Goal: Ask a question: Seek information or help from site administrators or community

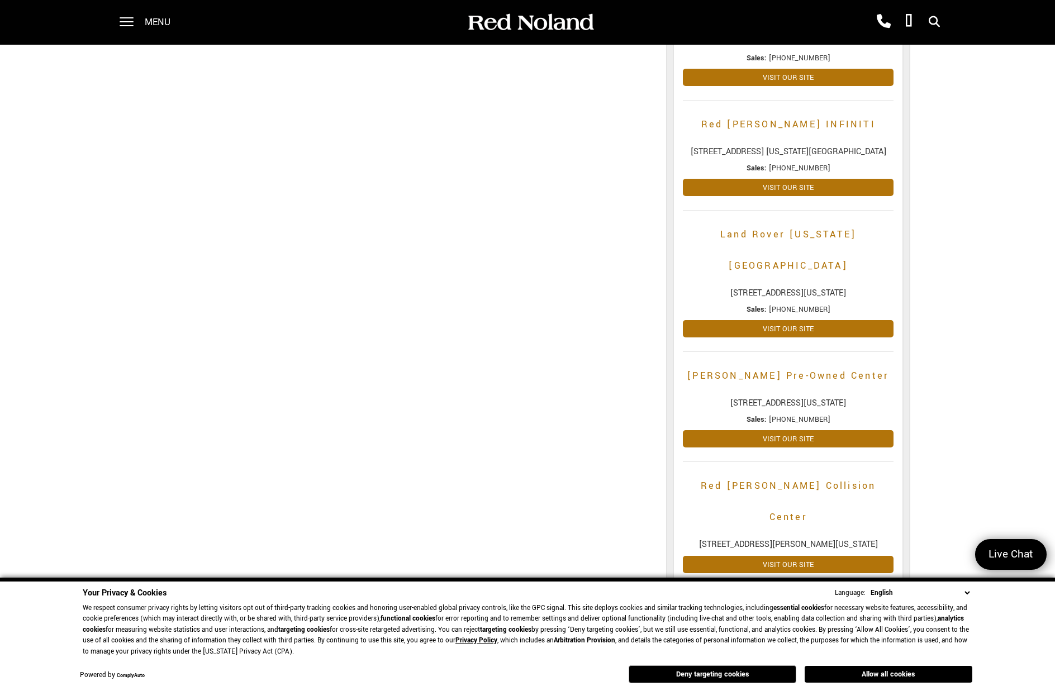
scroll to position [236, 0]
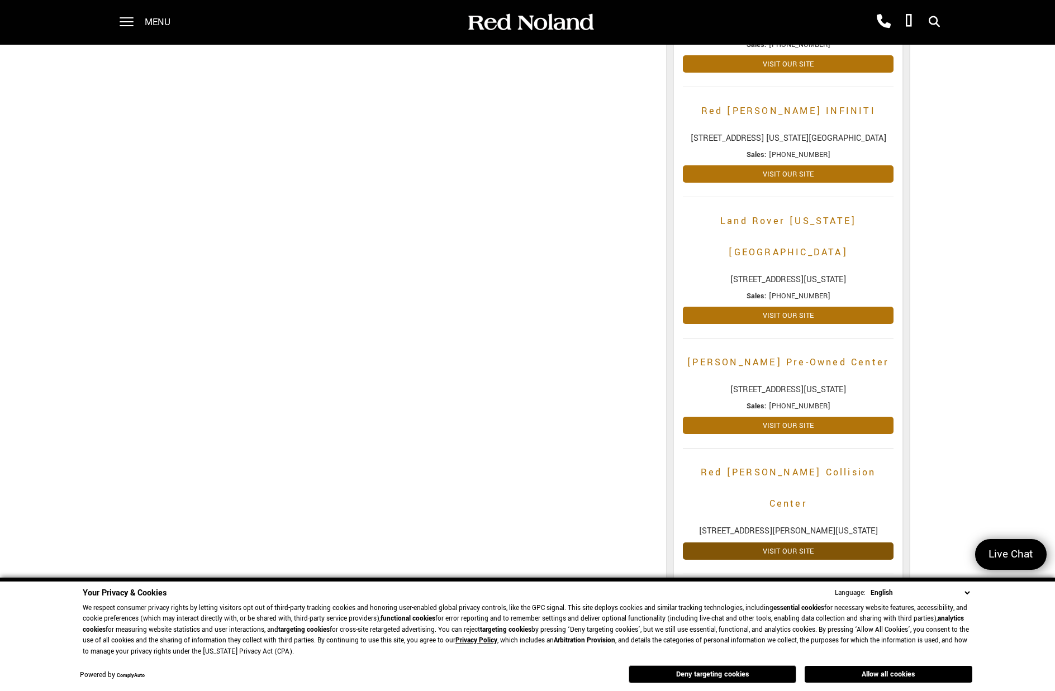
click at [765, 543] on link "Visit Our Site" at bounding box center [788, 551] width 211 height 17
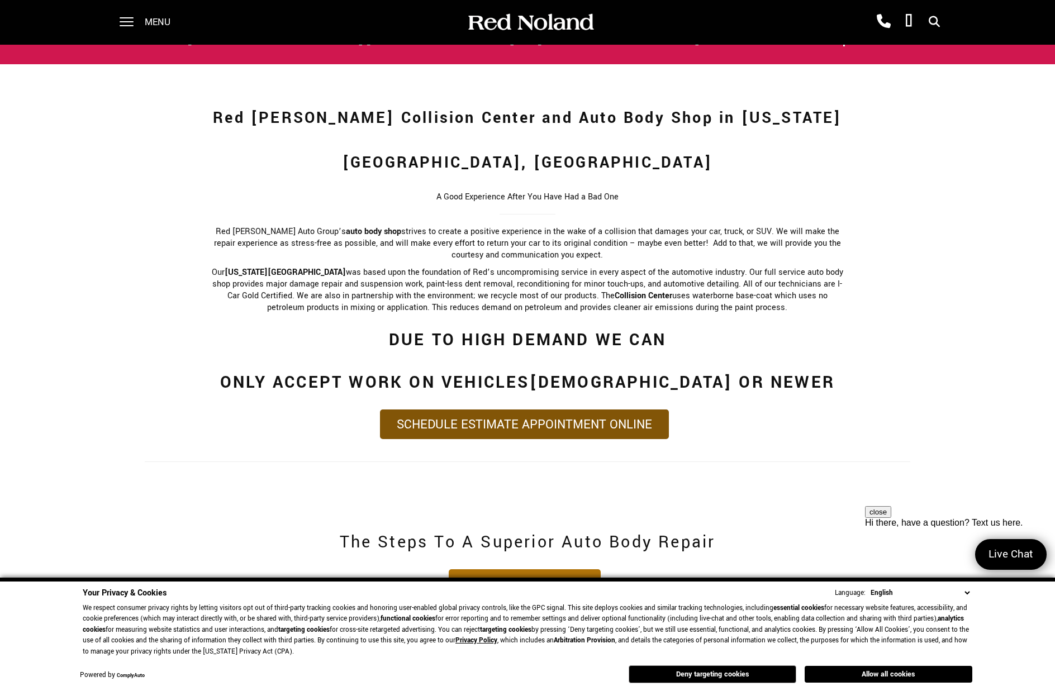
click at [596, 410] on link "Schedule Estimate Appointment Online" at bounding box center [524, 425] width 289 height 30
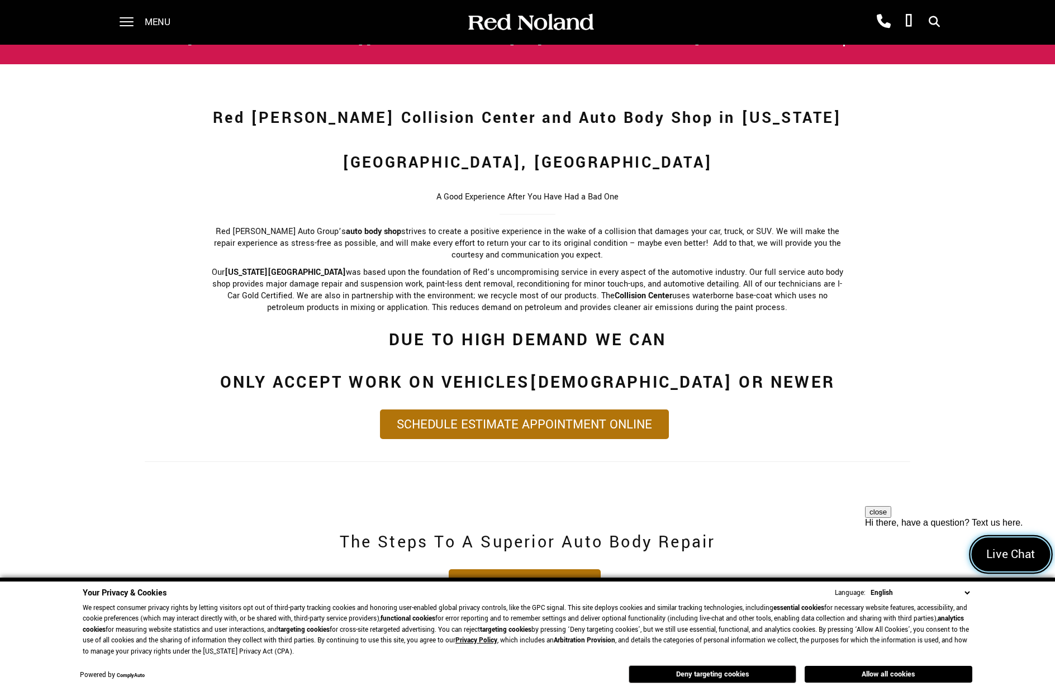
click at [1020, 562] on span "Live Chat" at bounding box center [1010, 555] width 61 height 17
click at [617, 267] on p "Our Colorado Springs collision center was based upon the foundation of Red’s un…" at bounding box center [527, 290] width 635 height 47
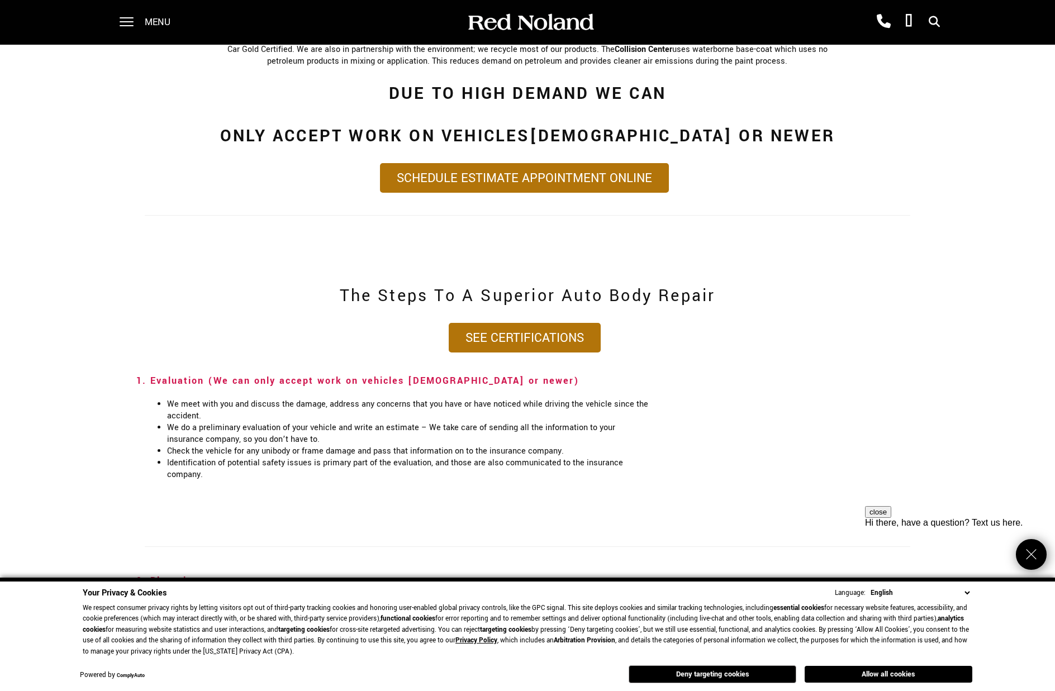
scroll to position [1044, 0]
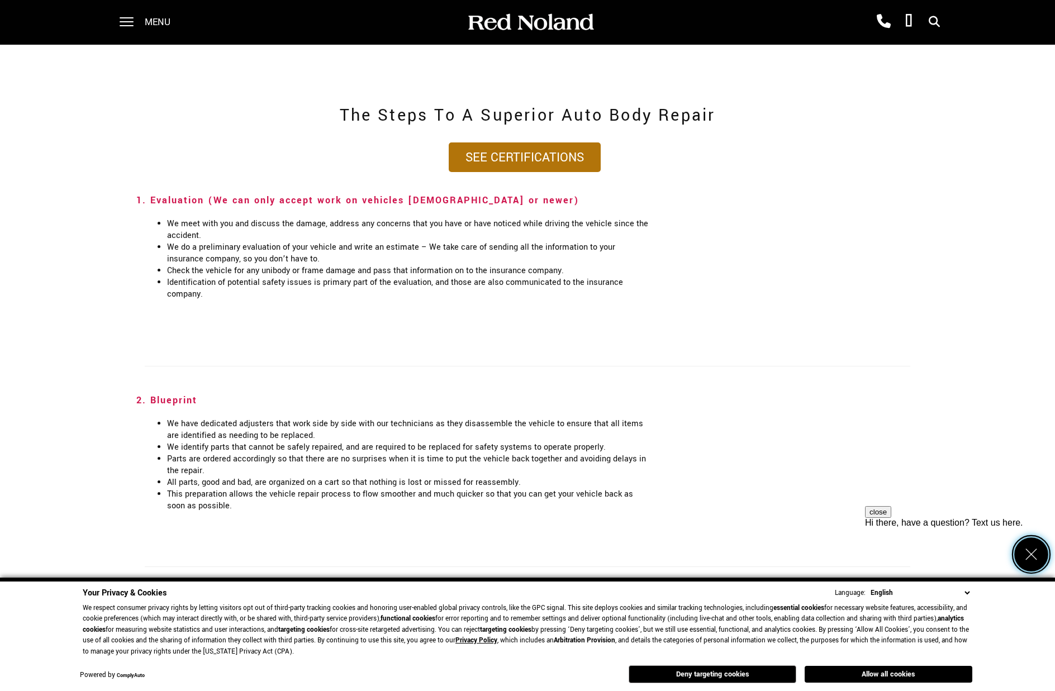
click at [1037, 555] on icon "Close" at bounding box center [1031, 555] width 17 height 17
click at [904, 676] on button "Allow all cookies" at bounding box center [889, 674] width 168 height 17
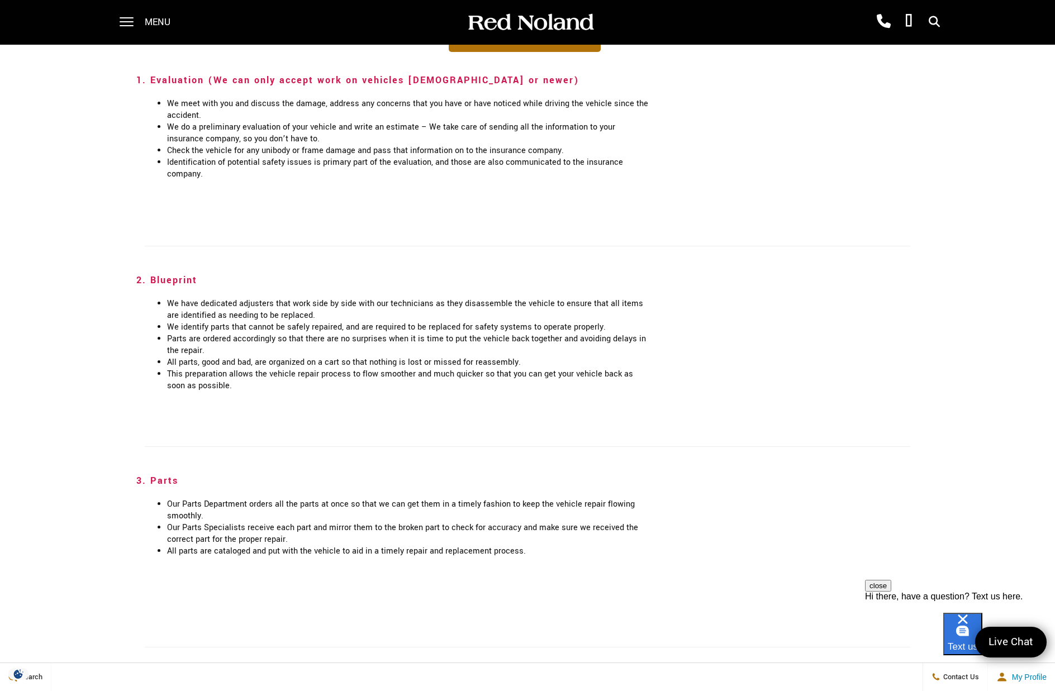
scroll to position [1167, 0]
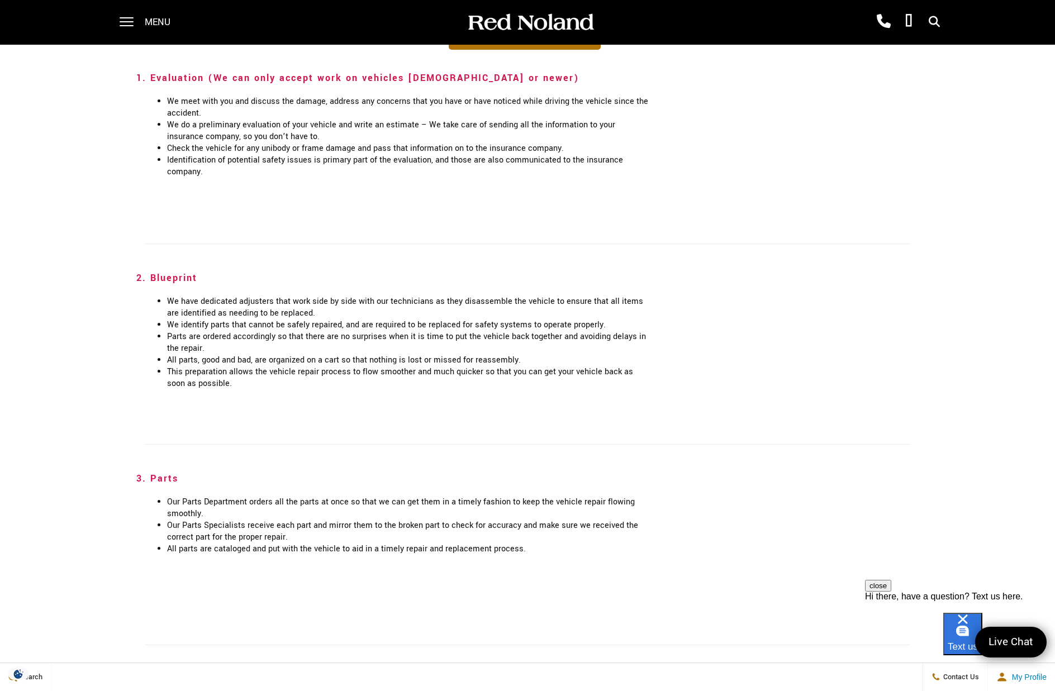
click at [896, 592] on div at bounding box center [960, 592] width 190 height 0
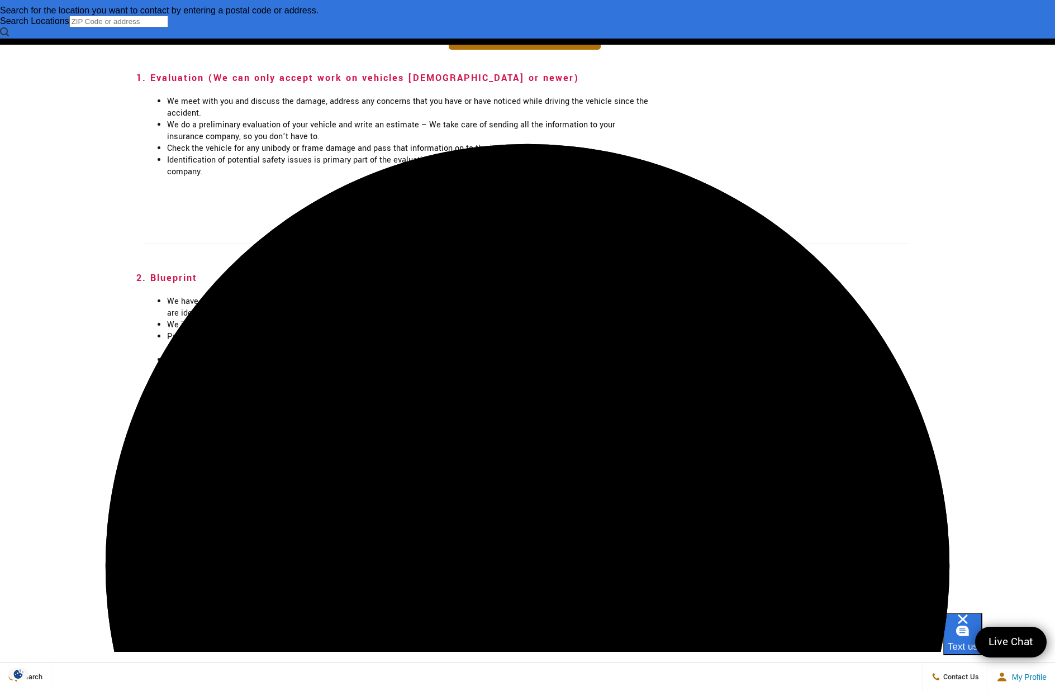
scroll to position [0, 0]
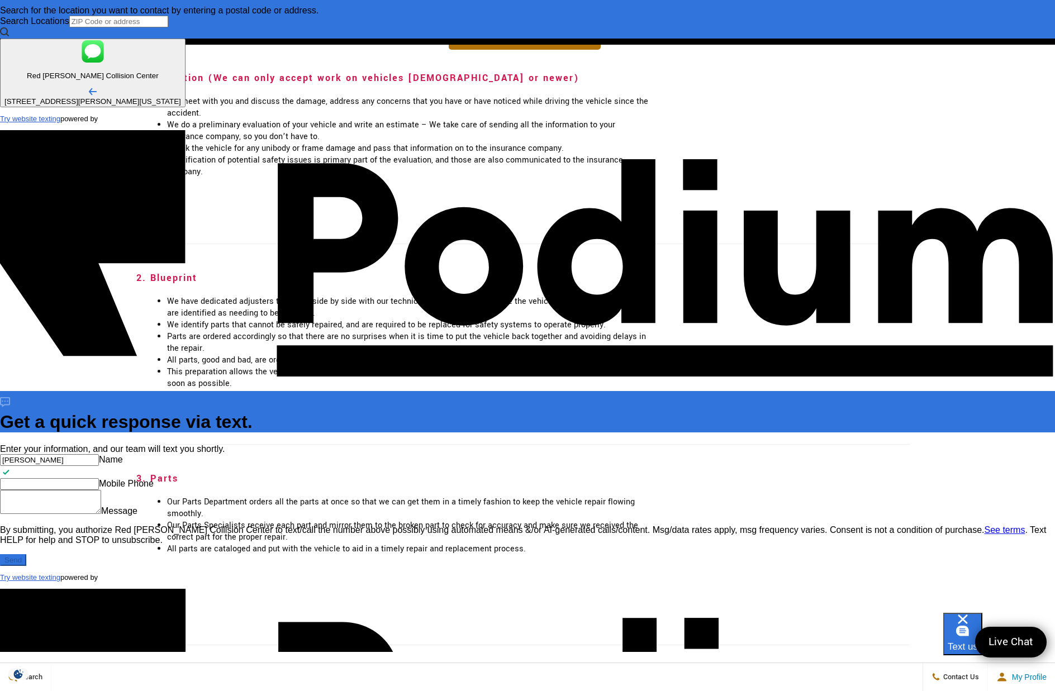
type input "Brendan"
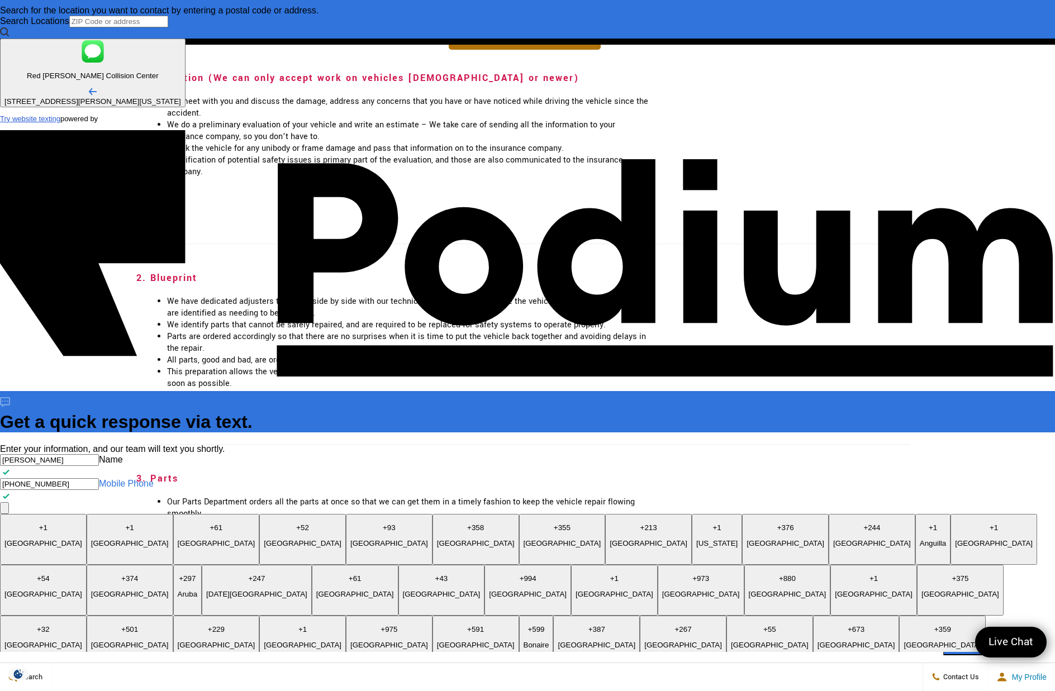
type Phone "(860) 255-8273"
type textarea "x"
type textarea "Ho"
type textarea "x"
type textarea "How"
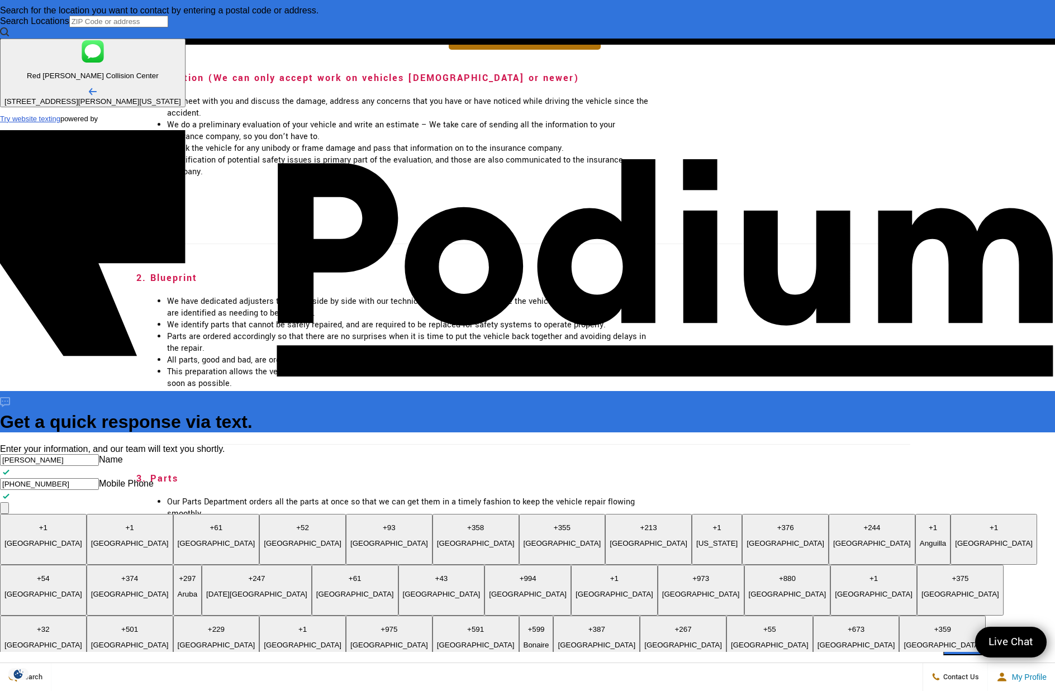
type textarea "x"
type textarea "How qu"
type textarea "x"
type textarea "How quick"
type textarea "x"
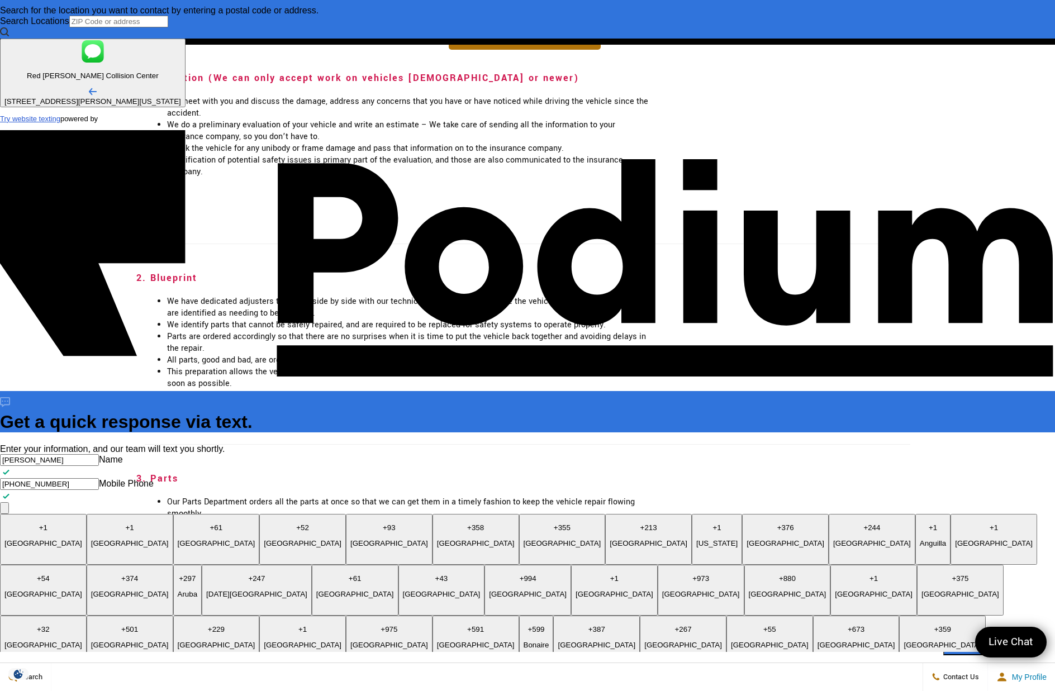
type textarea "How quickly"
type textarea "x"
type textarea "How quickly ca"
type textarea "x"
type textarea "How quickly can"
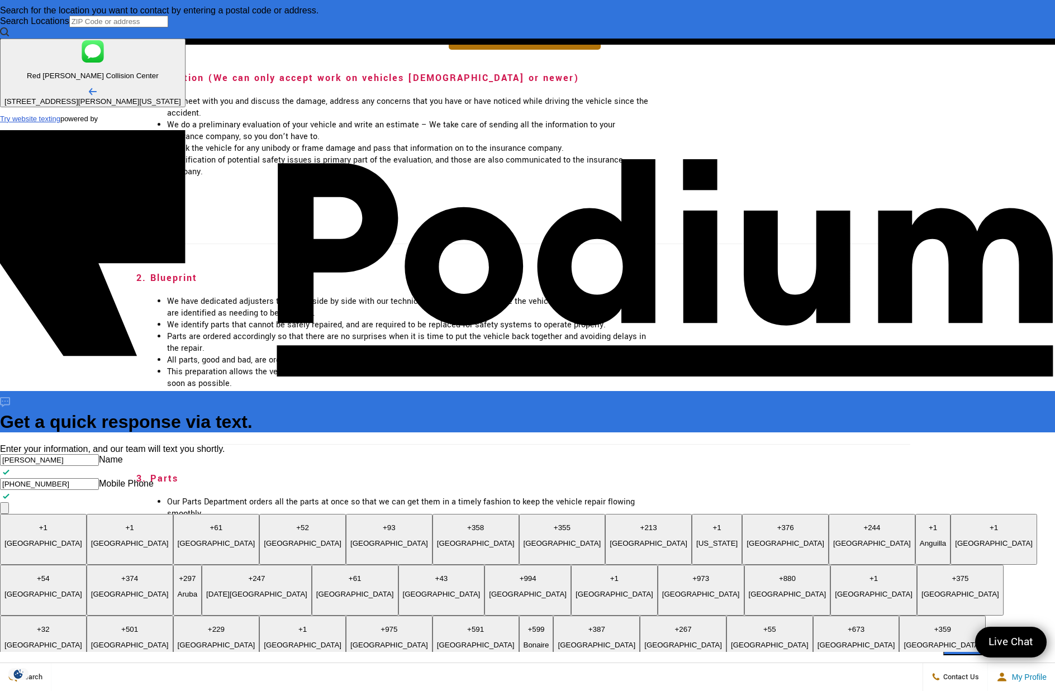
type textarea "x"
type textarea "How quickly can I g"
type textarea "x"
type textarea "How quickly can I get"
type textarea "x"
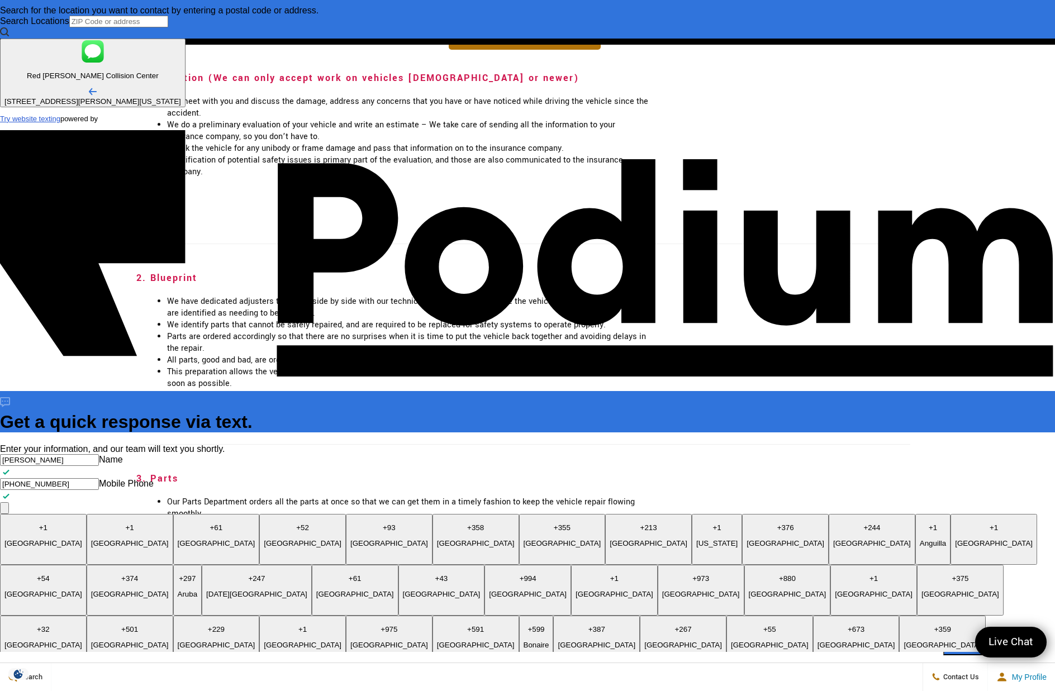
type textarea "How quickly can I get my"
type textarea "x"
type textarea "How quickly can I get my 230"
type textarea "x"
type textarea "How quickly can I get my 2"
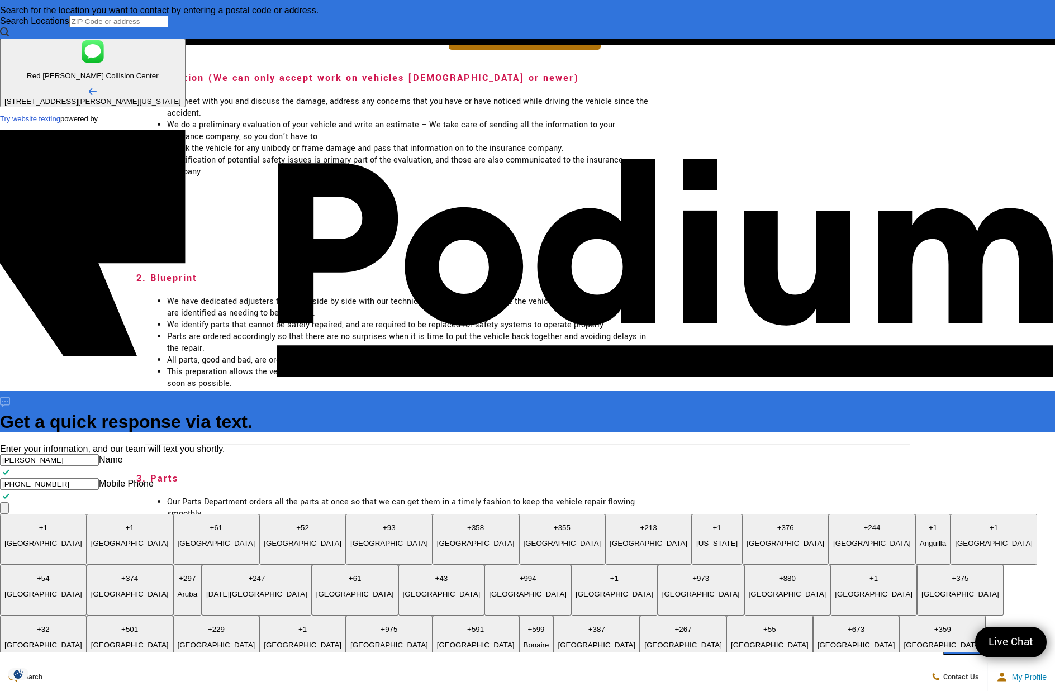
type textarea "x"
type textarea "How quickly can I get my 202"
type textarea "x"
type textarea "How quickly can I get my 2021"
type textarea "x"
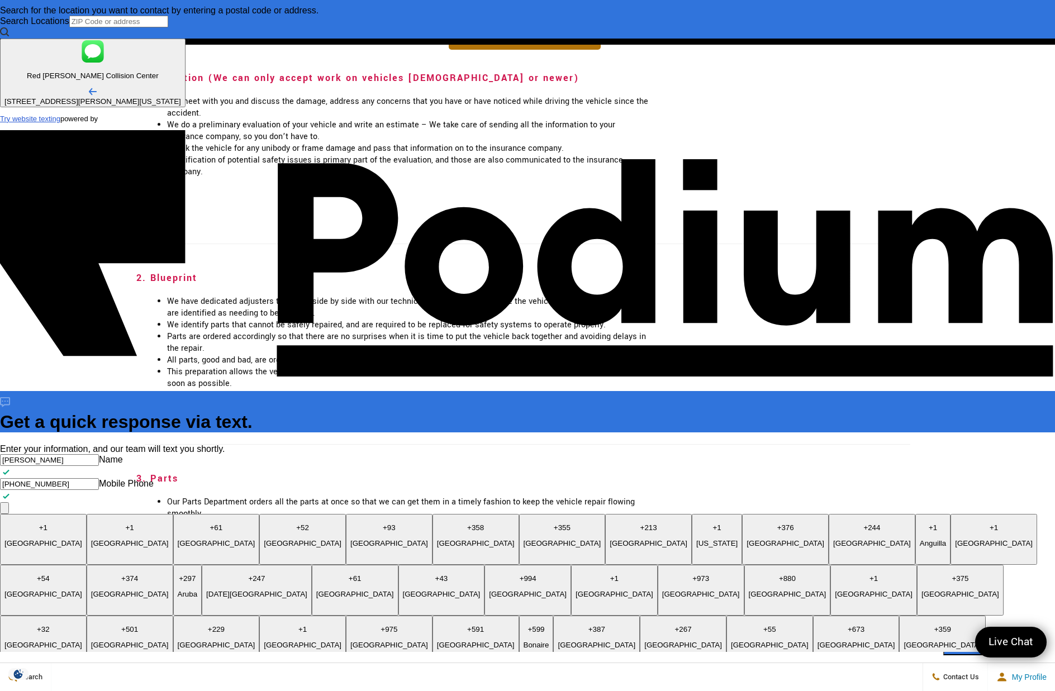
type textarea "How quickly can I get my 2021 Tes"
type textarea "x"
type textarea "How quickly can I get my 2021 Tesla"
type textarea "x"
type textarea "How quickly can I get my 2021 Tesla"
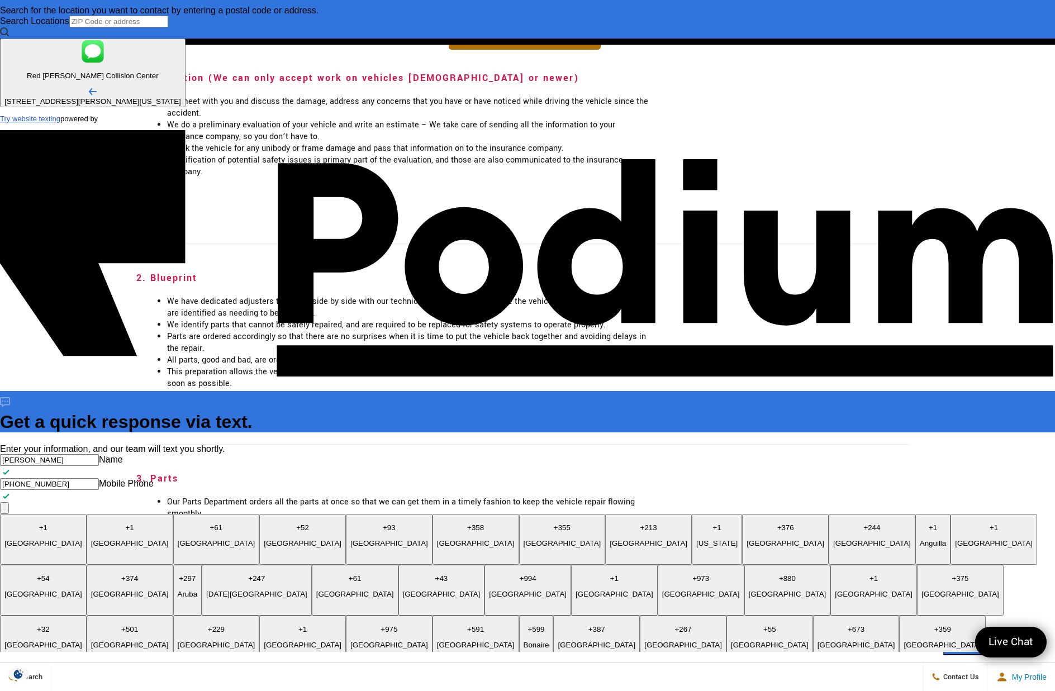
type textarea "x"
type textarea "How quickly can I get my 2021 Tesla M"
type textarea "x"
type textarea "How quickly can I get my 2021 Tesla M3"
type textarea "x"
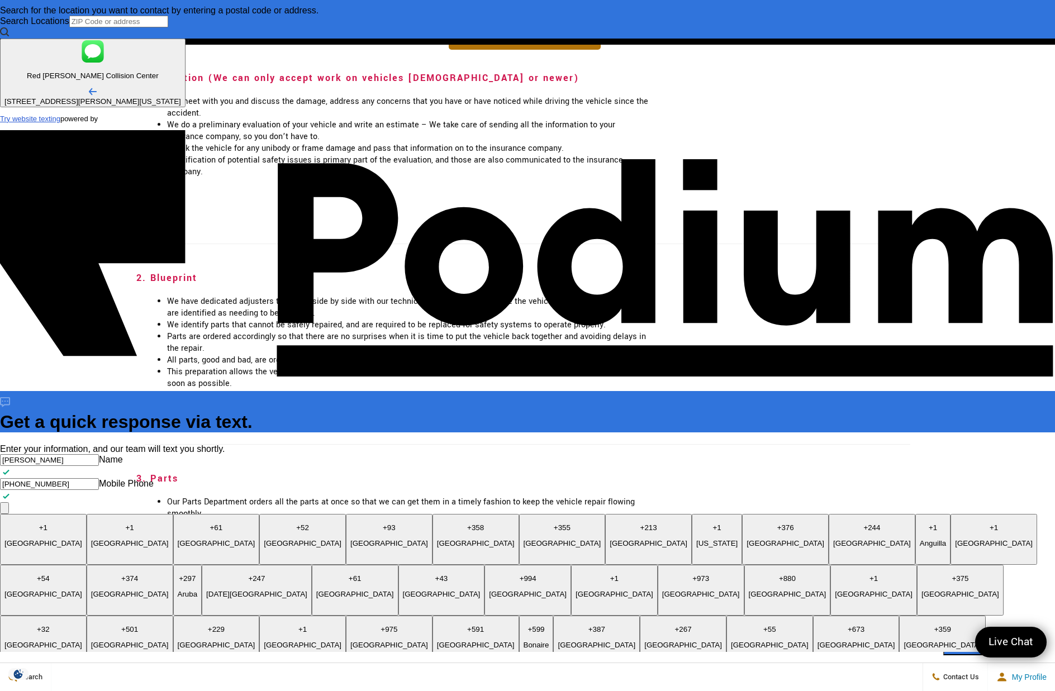
type textarea "How quickly can I get my 2021 Tesla M"
type textarea "x"
type textarea "How quickly can I get my 2021 Tesla"
type textarea "x"
type textarea "How quickly can I get my 2021 Tesla 3"
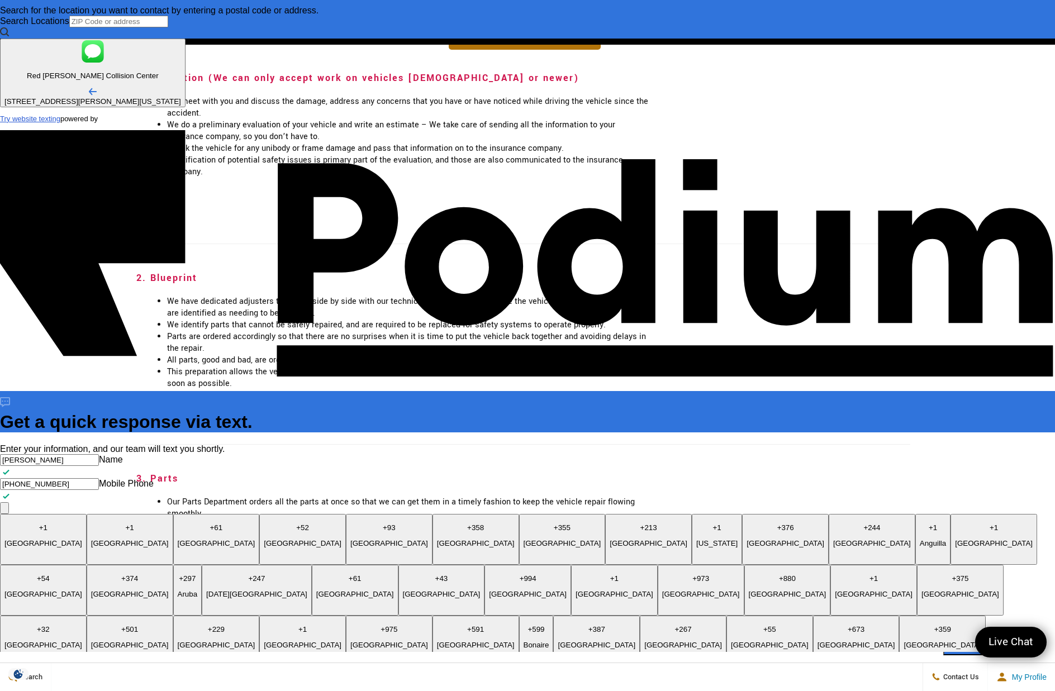
type textarea "x"
type textarea "How quickly can I get my 2021 Tesla 3 re"
type textarea "x"
type textarea "How quickly can I get my 2021 Tesla 3 repa"
type textarea "x"
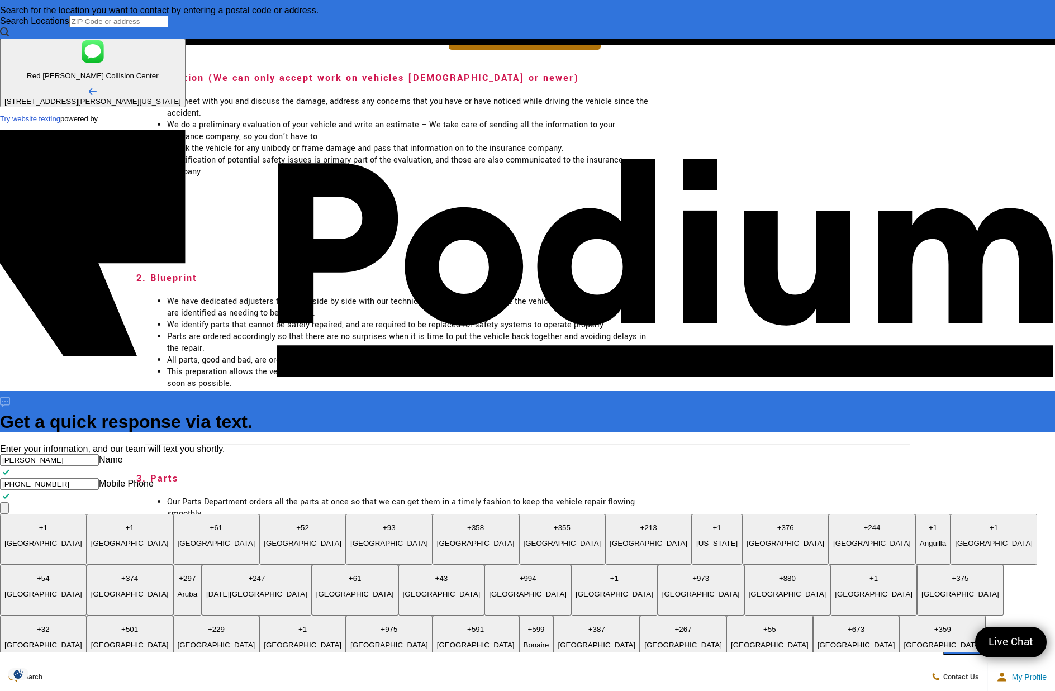
type textarea "How quickly can I get my 2021 Tesla 3 repaire"
type textarea "x"
type textarea "How quickly can I get my 2021 Tesla 3 repaired"
type textarea "x"
type textarea "How quickly can I get my 2021 Tesla 3 repaired?"
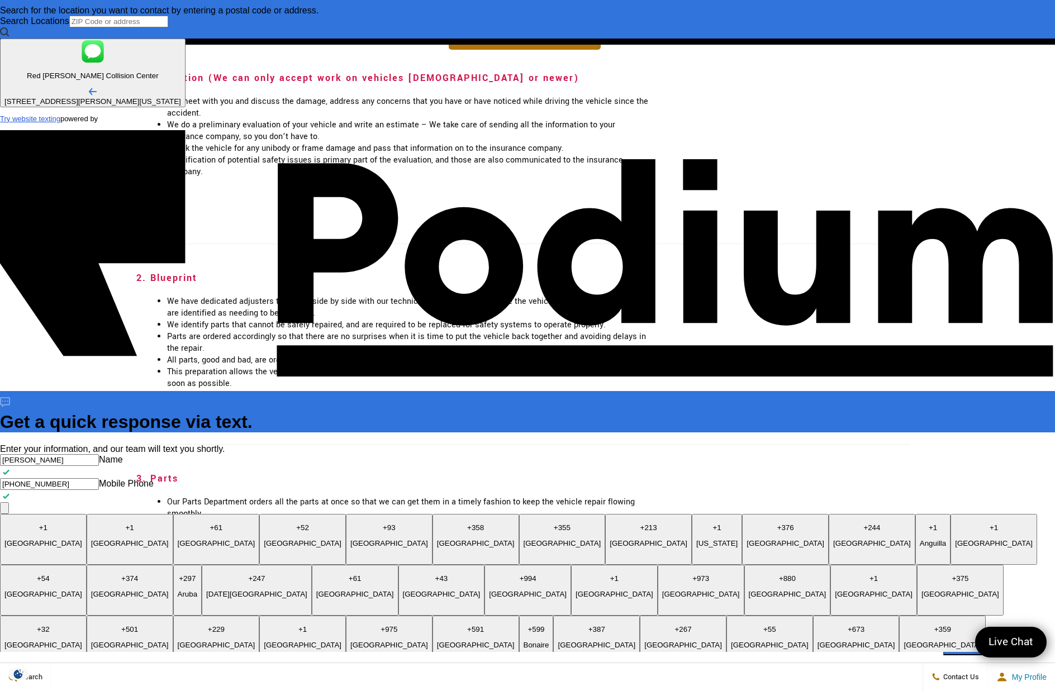
type textarea "x"
type textarea "How quickly can I get my 2021 Tesla 3 repaired? I"
type textarea "x"
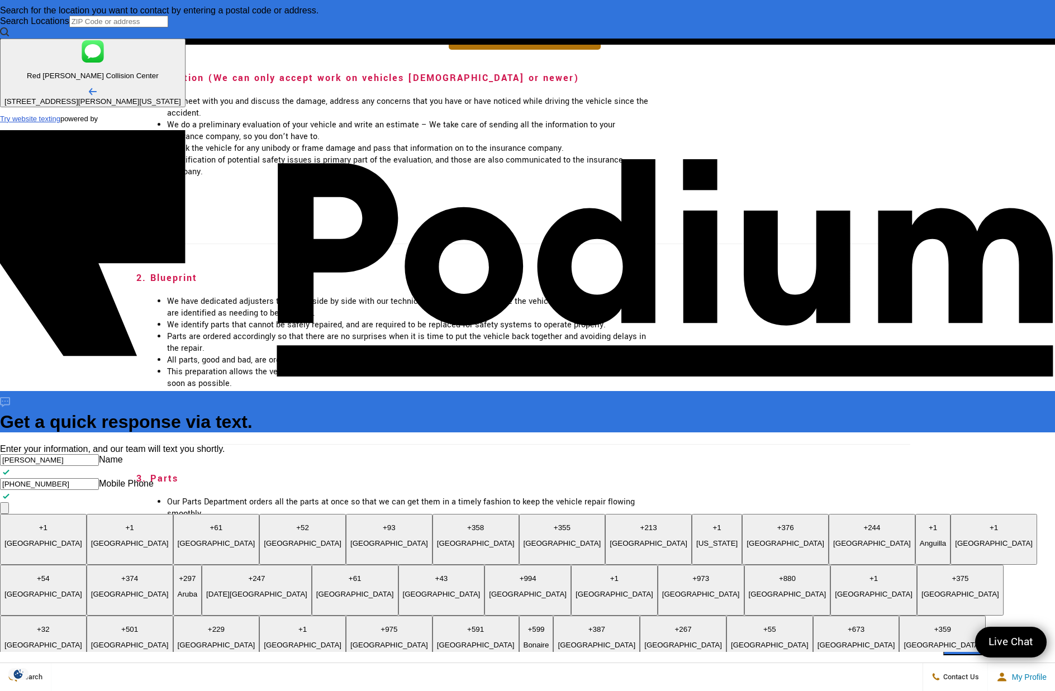
type textarea "How quickly can I get my 2021 Tesla 3 repaired? I hit"
type textarea "x"
type textarea "How quickly can I get my 2021 Tesla 3 repaired? I hit a"
type textarea "x"
type textarea "How quickly can I get my 2021 Tesla 3 repaired? I hit a ro"
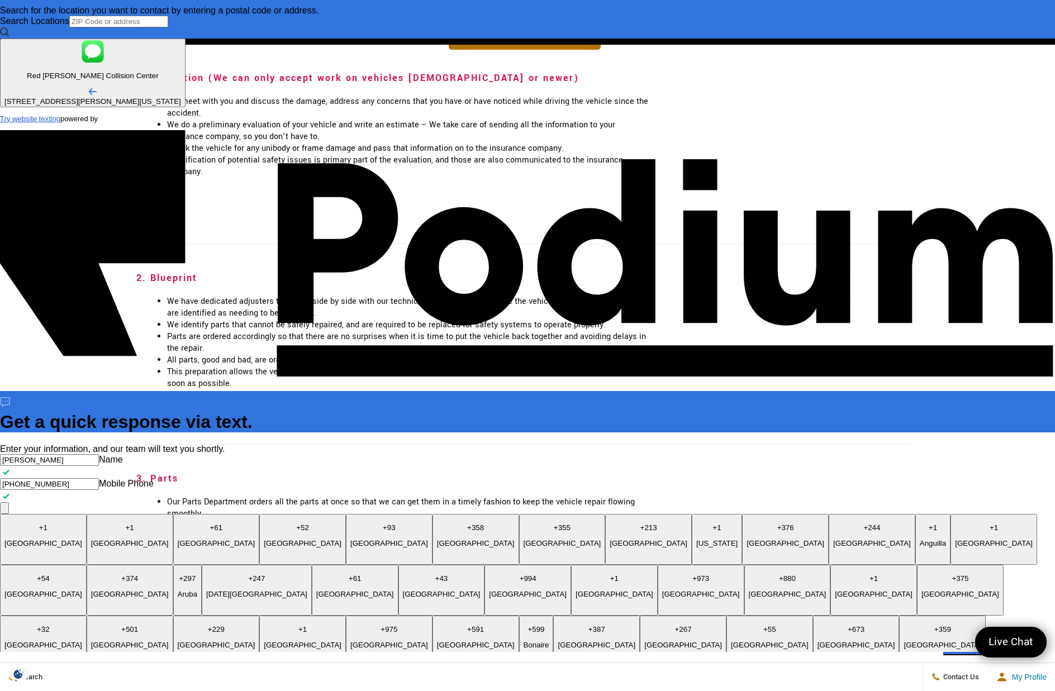
type textarea "x"
type textarea "How quickly can I get my 2021 Tesla 3 repaired? I hit a rock"
type textarea "x"
type textarea "How quickly can I get my 2021 Tesla 3 repaired? I hit a rock wh"
type textarea "x"
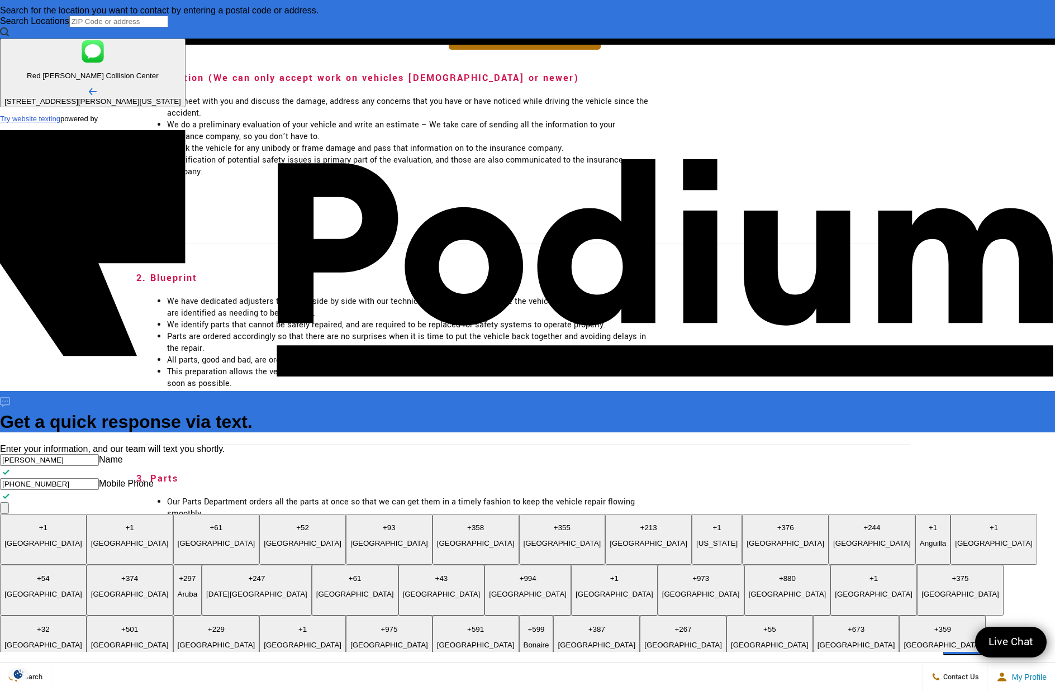
type textarea "How quickly can I get my 2021 Tesla 3 repaired? I hit a rock whi"
type textarea "x"
type textarea "How quickly can I get my 2021 Tesla 3 repaired? I hit a rock while t"
type textarea "x"
type textarea "How quickly can I get my 2021 Tesla 3 repaired? I hit a rock while turi"
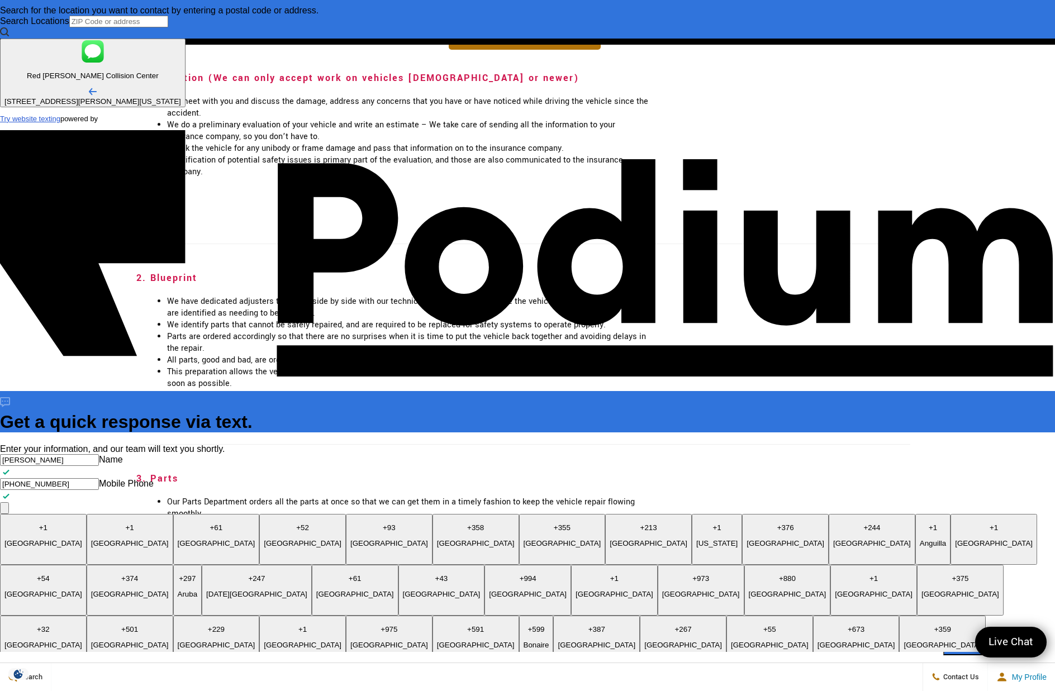
type textarea "x"
type textarea "How quickly can I get my 2021 Tesla 3 repaired? I hit a rock while turin"
type textarea "x"
type textarea "How quickly can I get my 2021 Tesla 3 repaired? I hit a rock while Turing"
type textarea "x"
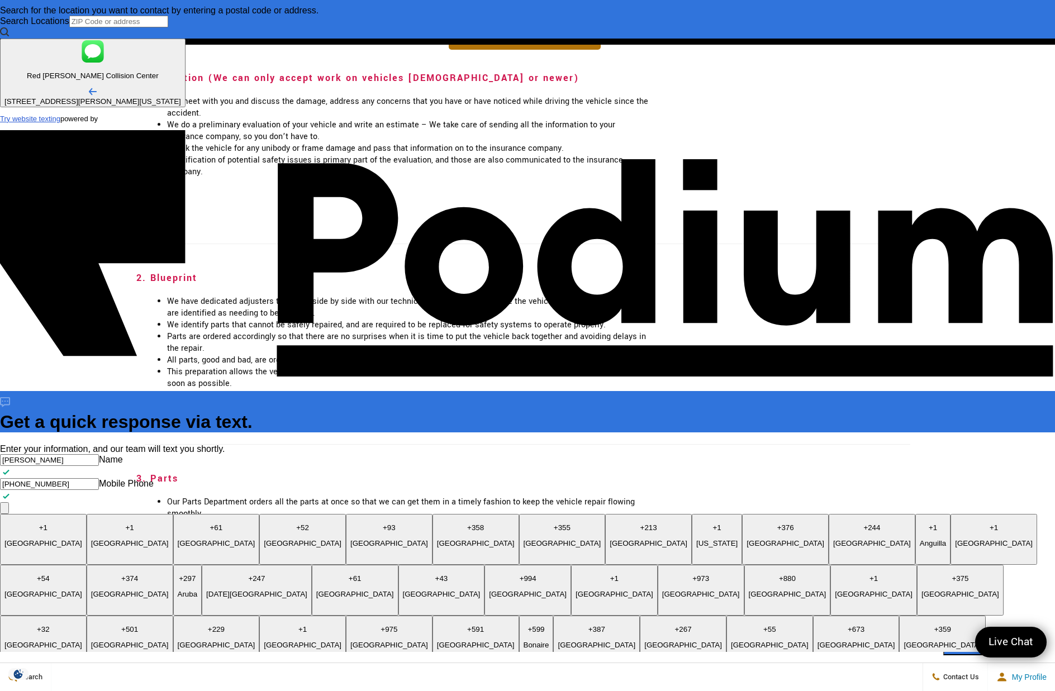
type textarea "How quickly can I get my 2021 Tesla 3 repaired? I hit a rock while Turing o"
type textarea "x"
type textarea "How quickly can I get my 2021 Tesla 3 repaired? I hit a rock while Turing ou"
type textarea "x"
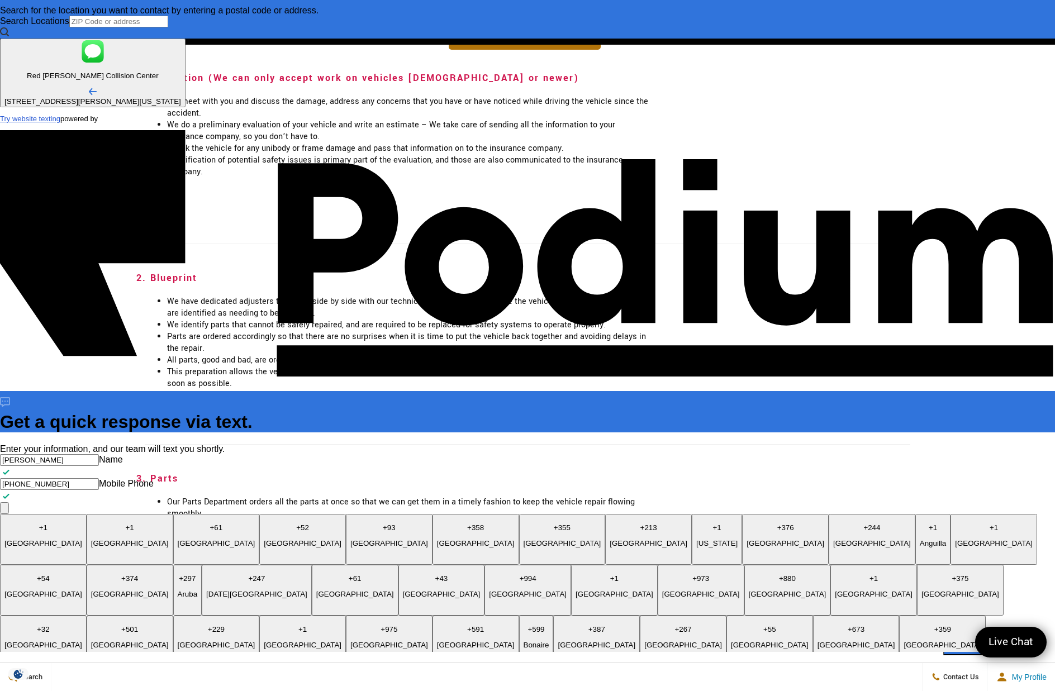
type textarea "How quickly can I get my 2021 Tesla 3 repaired? I hit a rock while Turing"
type textarea "x"
type textarea "How quickly can I get my 2021 Tesla 3 repaired? I hit a rock while Tur"
type textarea "x"
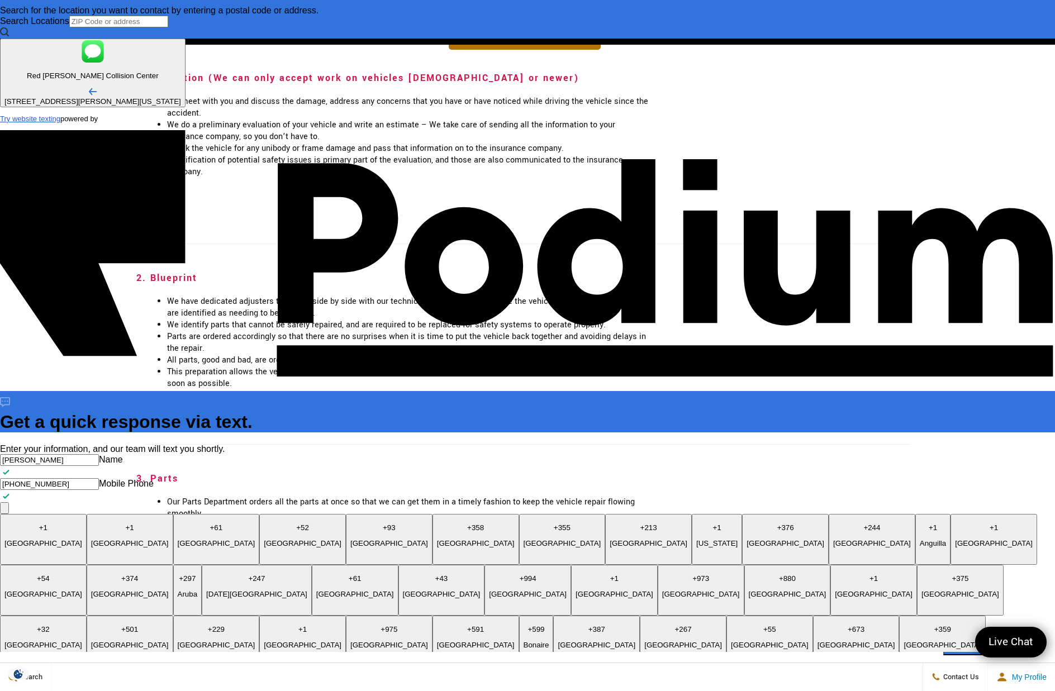
type textarea "How quickly can I get my 2021 Tesla 3 repaired? I hit a rock while Tu"
type textarea "x"
type textarea "How quickly can I get my 2021 Tesla 3 repaired? I hit a rock while T"
type textarea "x"
type textarea "How quickly can I get my 2021 Tesla 3 repaired? I hit a rock while t"
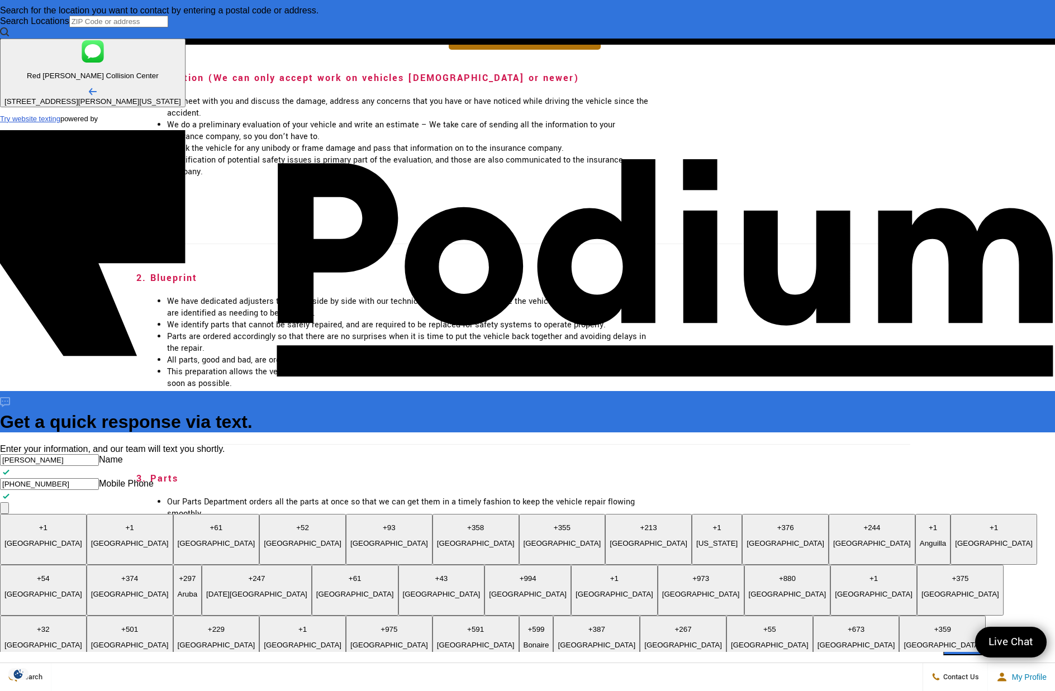
type textarea "x"
type textarea "How quickly can I get my 2021 Tesla 3 repaired? I hit a rock while tur"
type textarea "x"
type textarea "How quickly can I get my 2021 Tesla 3 repaired? I hit a rock while turnin"
type textarea "x"
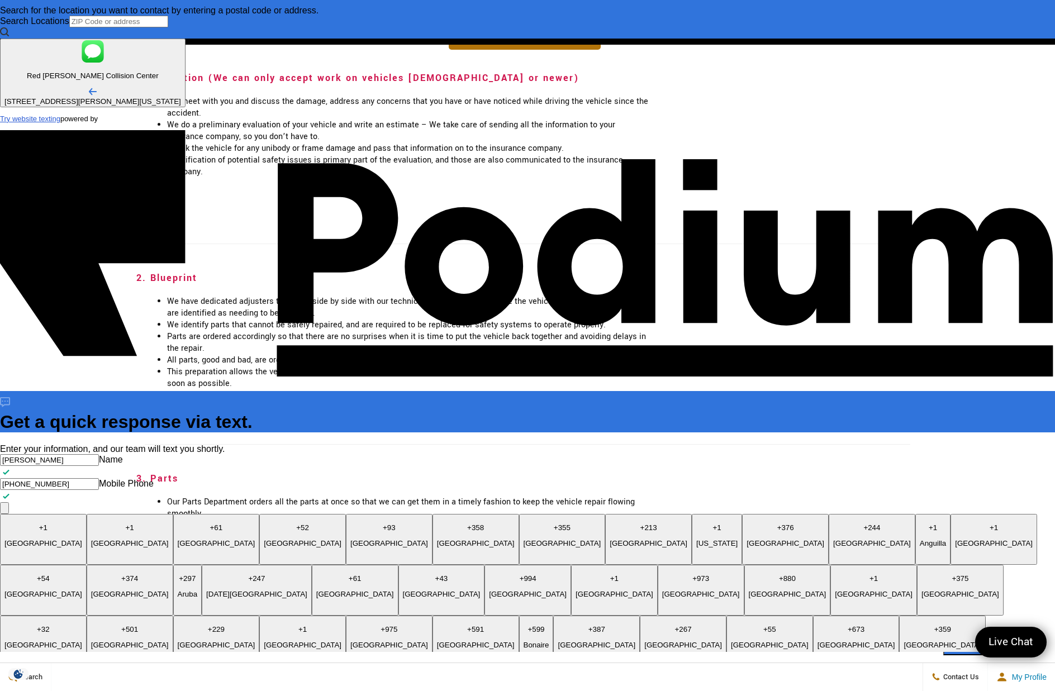
type textarea "How quickly can I get my 2021 Tesla 3 repaired? I hit a rock while turning o"
type textarea "x"
type textarea "How quickly can I get my 2021 Tesla 3 repaired? I hit a rock while turning out"
type textarea "x"
type textarea "How quickly can I get my 2021 Tesla 3 repaired? I hit a rock while turning out …"
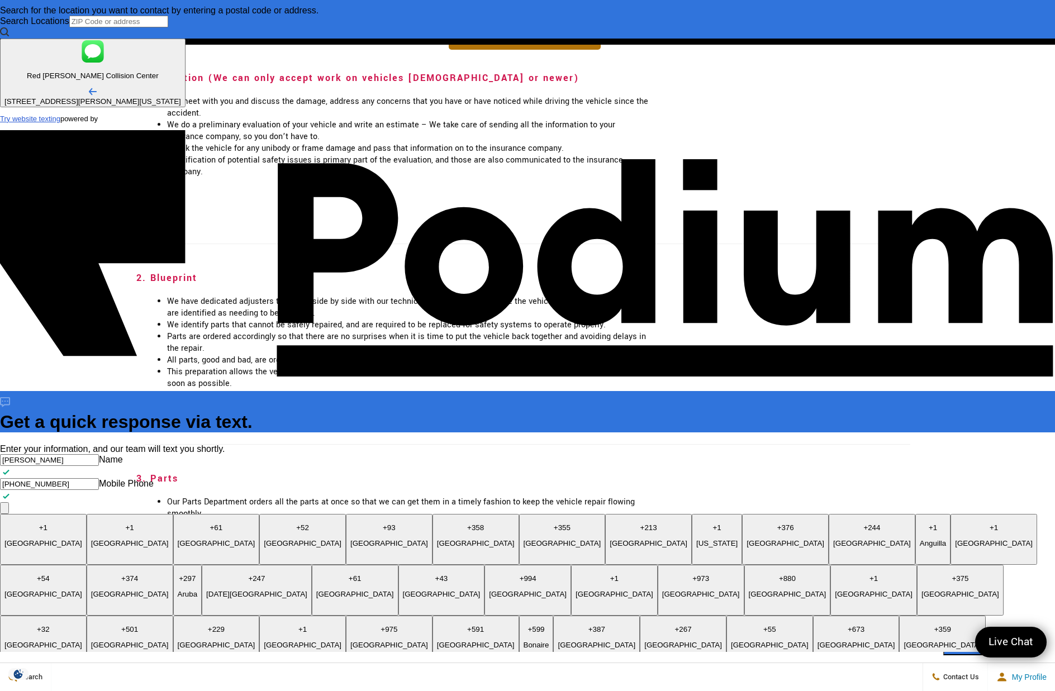
type textarea "x"
type textarea "How quickly can I get my 2021 Tesla 3 repaired? I hit a rock while turning out …"
type textarea "x"
type textarea "How quickly can I get my 2021 Tesla 3 repaired? I hit a rock while turning out …"
type textarea "x"
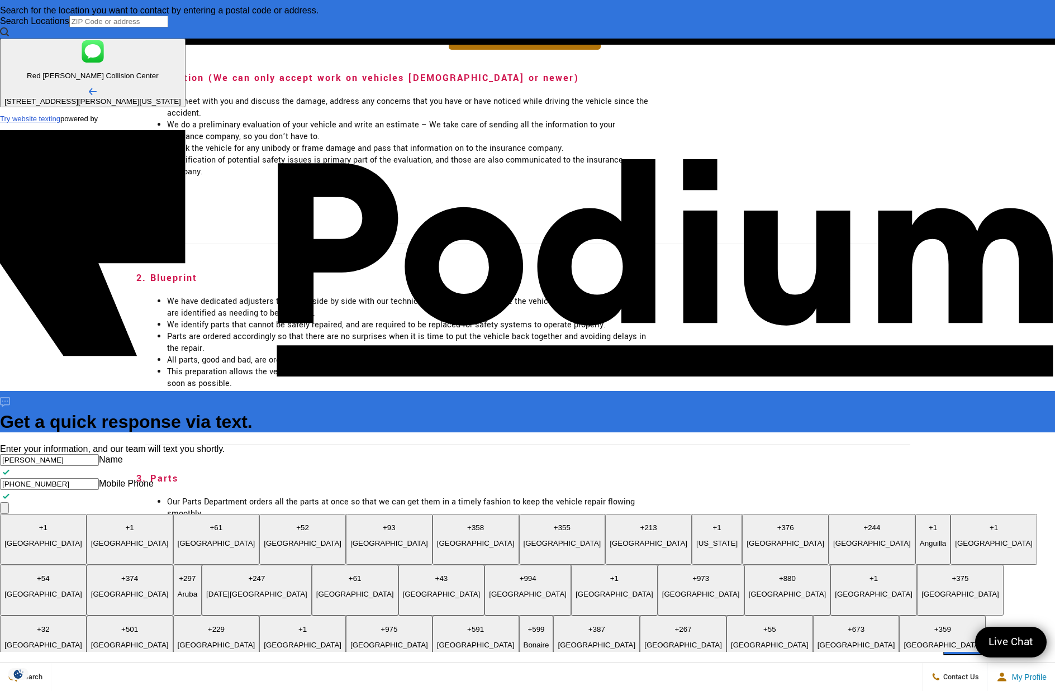
type textarea "How quickly can I get my 2021 Tesla 3 repaired? I hit a rock while turning out …"
type textarea "x"
type textarea "How quickly can I get my 2021 Tesla 3 repaired? I hit a rock while turning out …"
type textarea "x"
type textarea "How quickly can I get my 2021 Tesla 3 repaired? I hit a rock while turning out …"
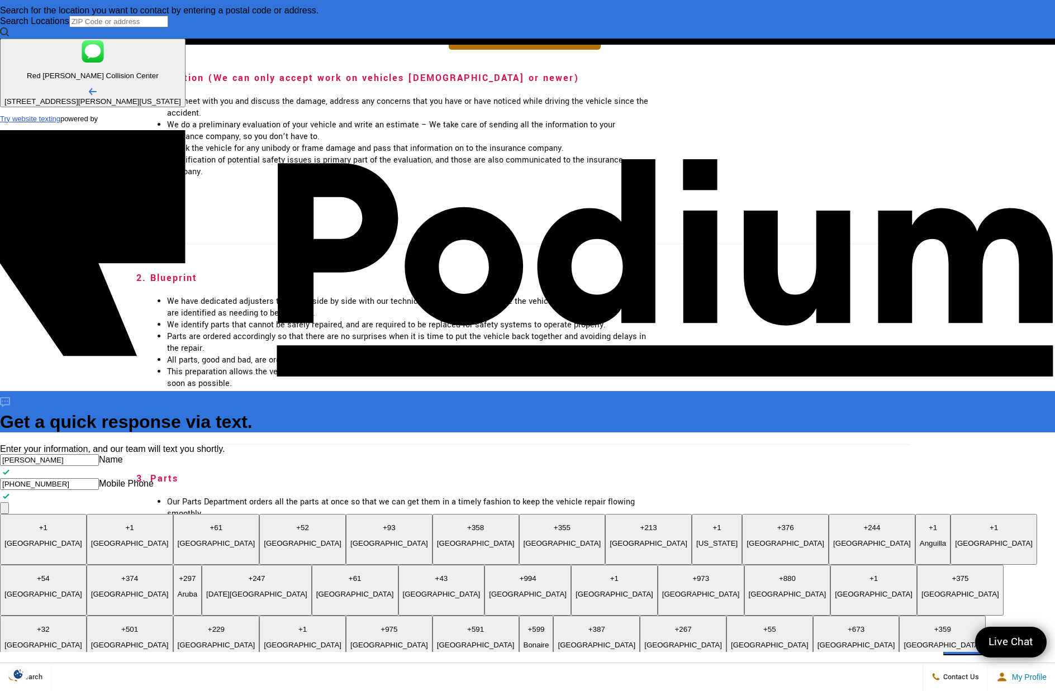
type textarea "x"
type textarea "How quickly can I get my 2021 Tesla 3 repaired? I hit a rock while turning out …"
type textarea "x"
type textarea "How quickly can I get my 2021 Tesla 3 repaired? I hit a rock while turning out …"
type textarea "x"
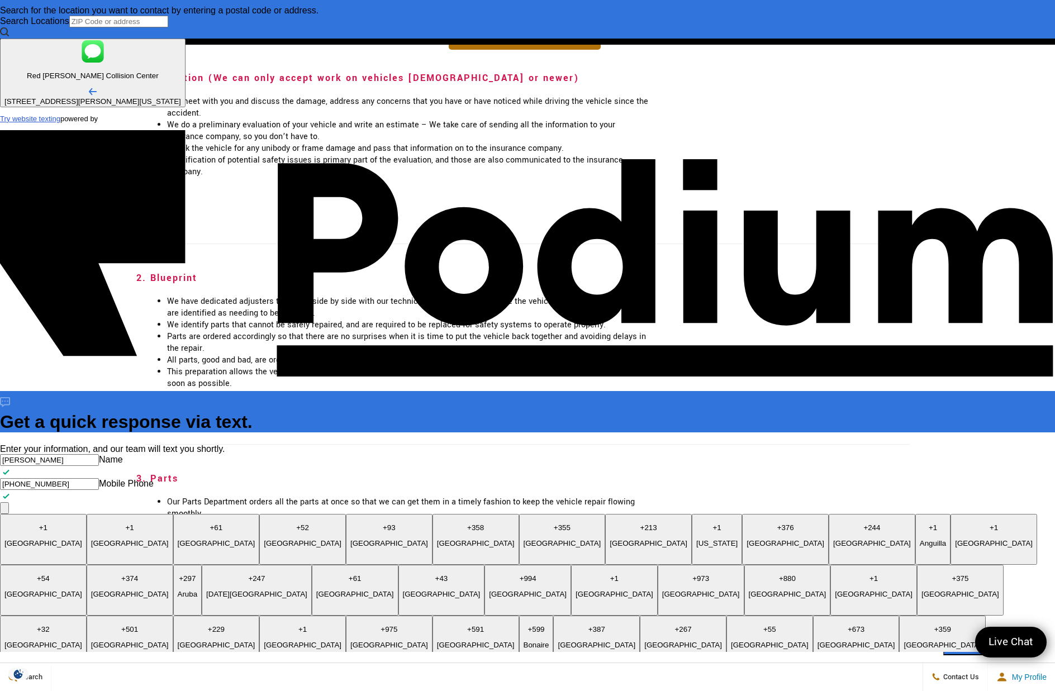
type textarea "How quickly can I get my 2021 Tesla 3 repaired? I hit a rock while turning out …"
type textarea "x"
type textarea "How quickly can I get my 2021 Tesla 3 repaired? I hit a rock while turning out …"
type textarea "x"
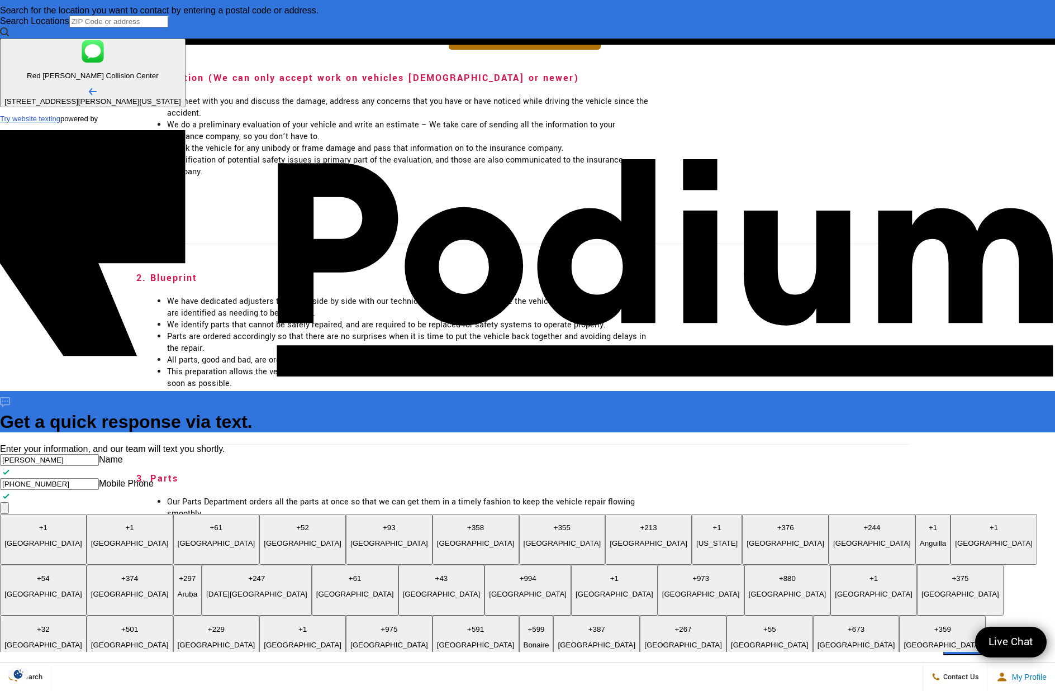
type textarea "How quickly can I get my 2021 Tesla 3 repaired? I hit a rock while turning out …"
type textarea "x"
type textarea "How quickly can I get my 2021 Tesla 3 repaired? I hit a rock while turning out …"
type textarea "x"
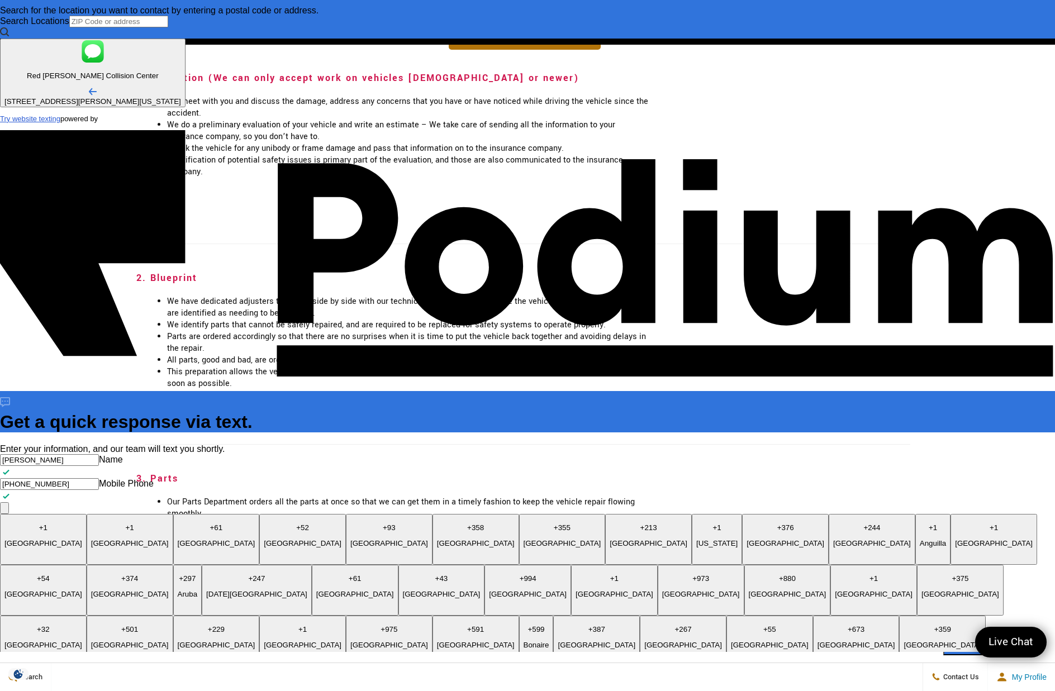
type textarea "How quickly can I get my 2021 Tesla 3 repaired? I hit a rock while turning out …"
type textarea "x"
type textarea "How quickly can I get my 2021 Tesla 3 repaired? I hit a rock while turning out …"
type textarea "x"
type textarea "How quickly can I get my 2021 Tesla 3 repaired? I hit a rock while turning out …"
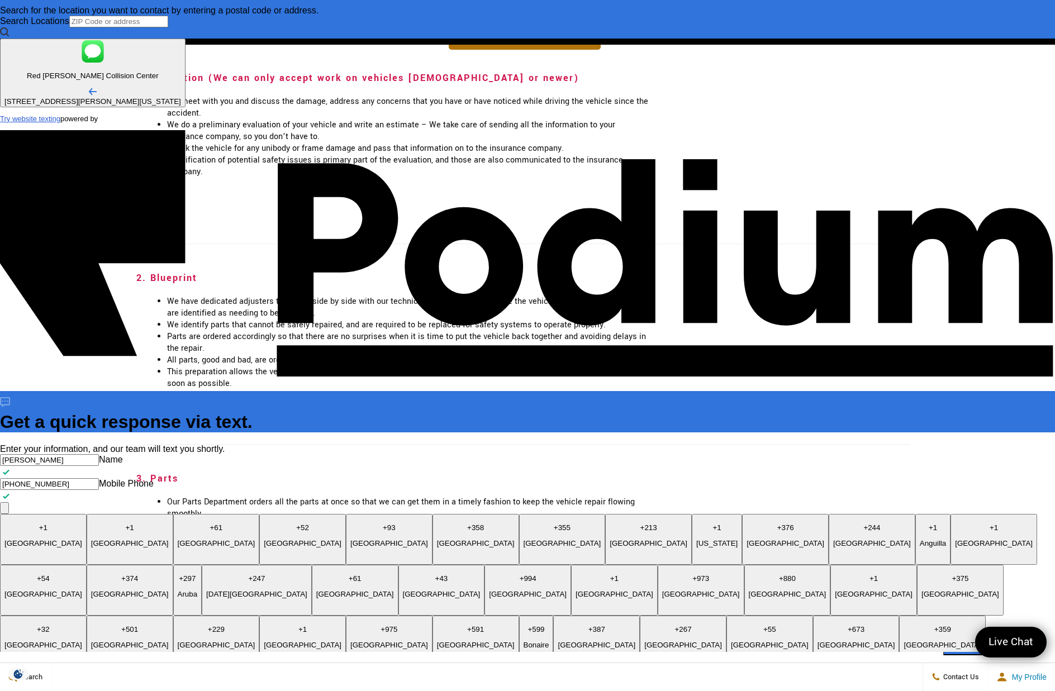
type textarea "x"
type textarea "How quickly can I get my 2021 Tesla 3 repaired? I hit a rock while turning out …"
type textarea "x"
type textarea "How quickly can I get my 2021 Tesla 3 repaired? I hit a rock while turning out …"
type textarea "x"
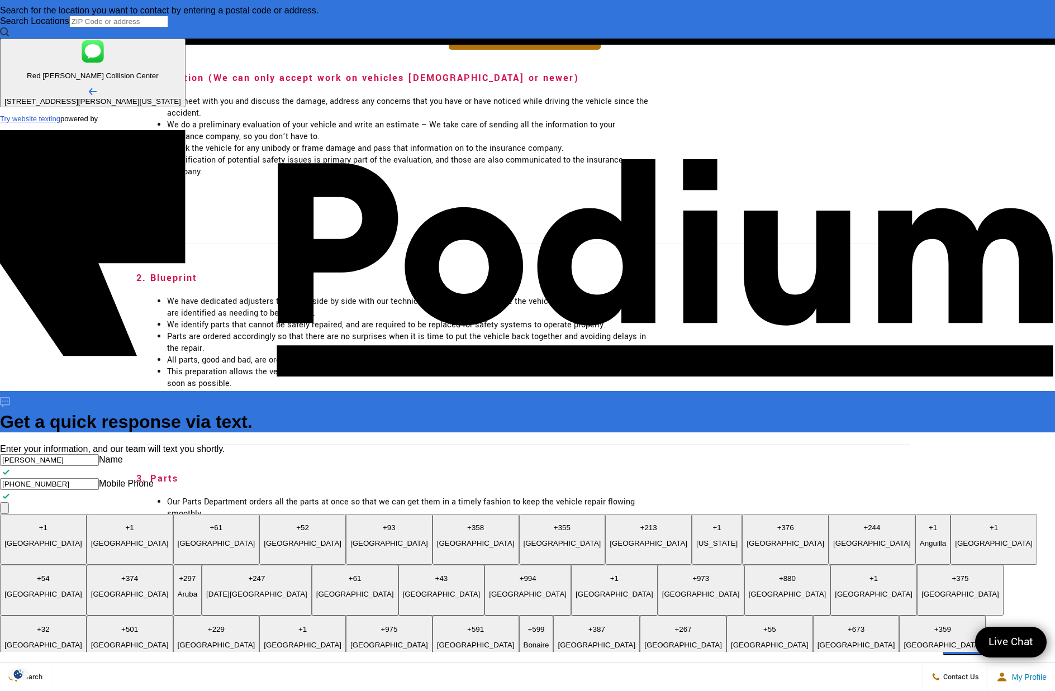
type textarea "How quickly can I get my 2021 Tesla 3 repaired? I hit a rock while turning out …"
type textarea "x"
type textarea "How quickly can I get my 2021 Tesla 3 repaired? I hit a rock while turning out …"
type textarea "x"
type textarea "How quickly can I get my 2021 Tesla 3 repaired? I hit a rock while turning out …"
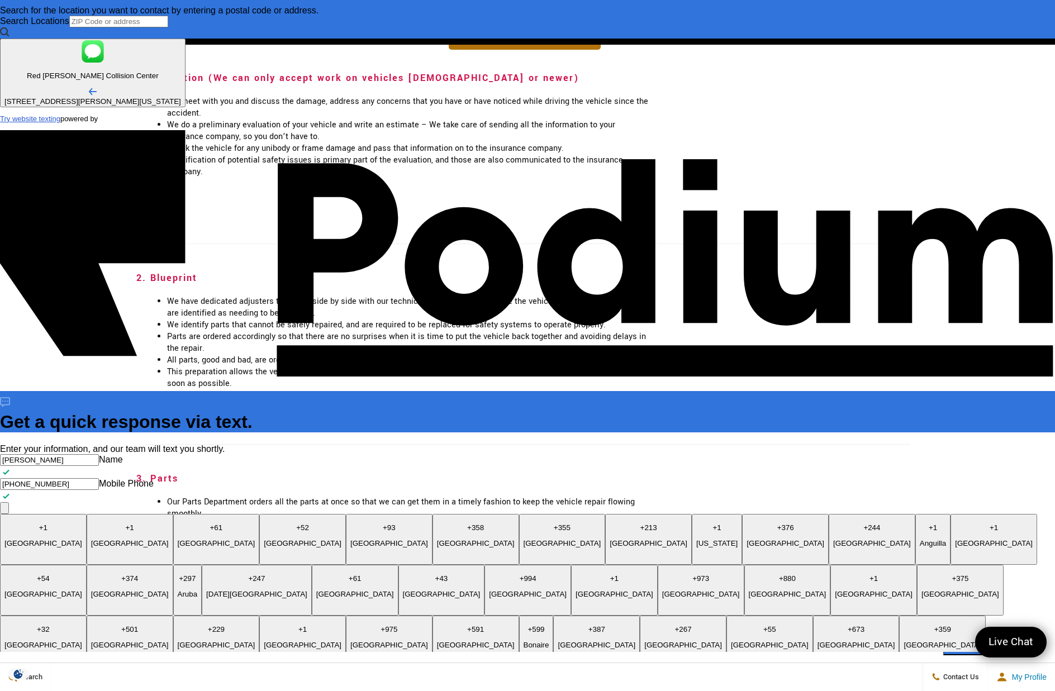
type textarea "x"
type textarea "How quickly can I get my 2021 Tesla 3 repaired? I hit a rock while turning out …"
type textarea "x"
type textarea "How quickly can I get my 2021 Tesla 3 repaired? I hit a rock while turning out …"
type textarea "x"
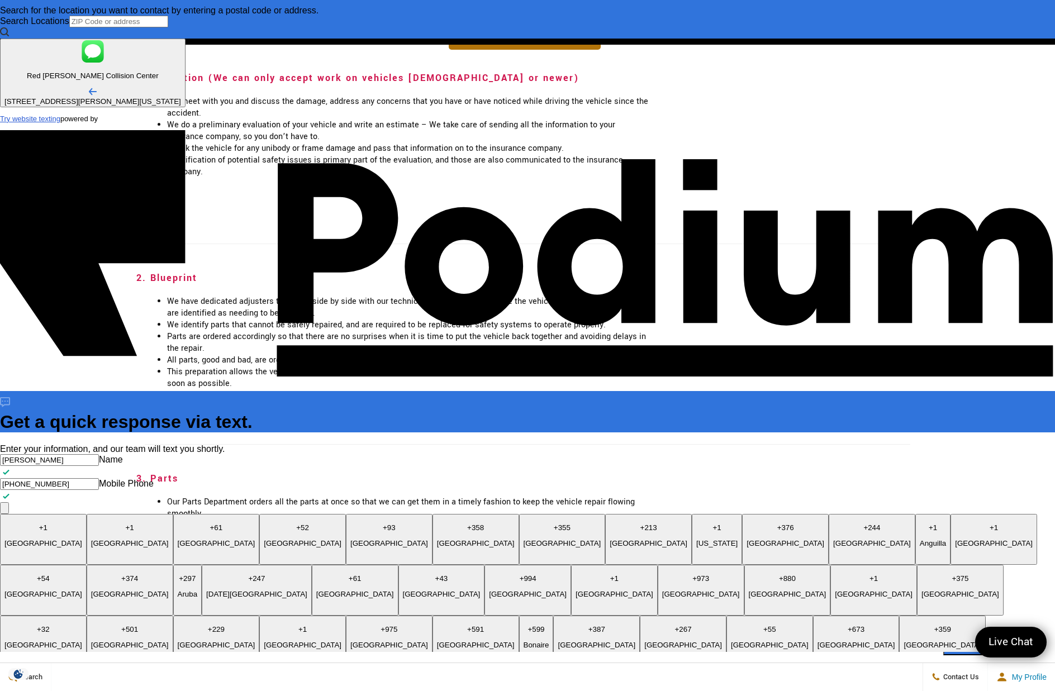
type textarea "How quickly can I get my 2021 Tesla 3 repaired? I hit a rock while turning out …"
type textarea "x"
type textarea "How quickly can I get my 2021 Tesla 3 repaired? I hit a rock while turning out …"
type textarea "x"
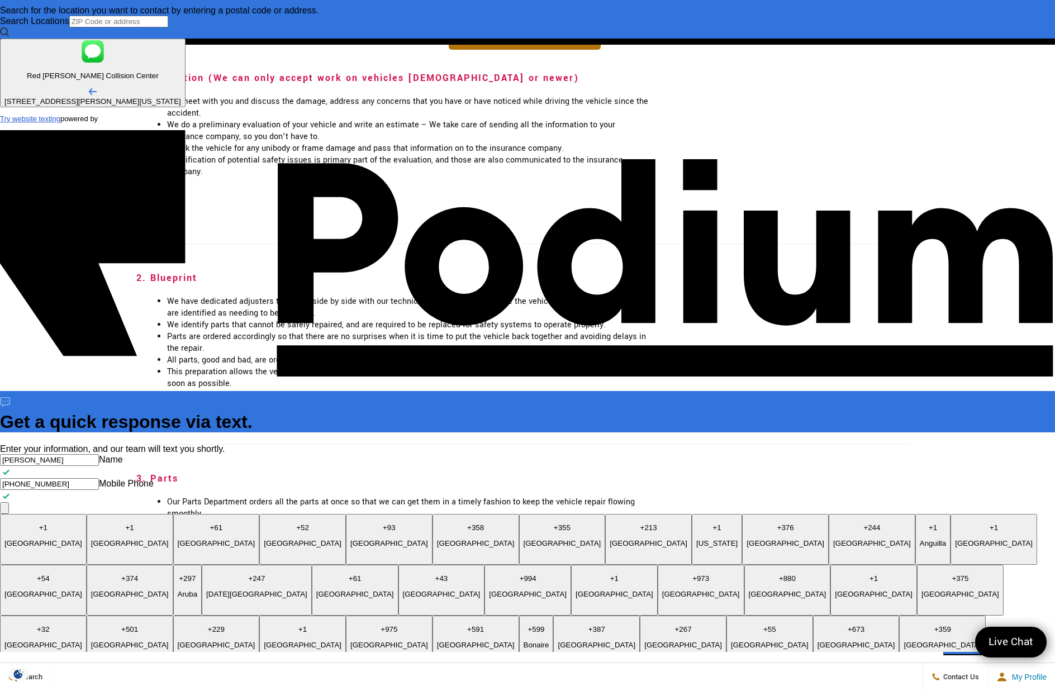
type textarea "How quickly can I get my 2021 Tesla 3 repaired? I hit a rock while turning out …"
type textarea "x"
type textarea "How quickly can I get my 2021 Tesla 3 repaired? I hit a rock while turning out …"
type textarea "x"
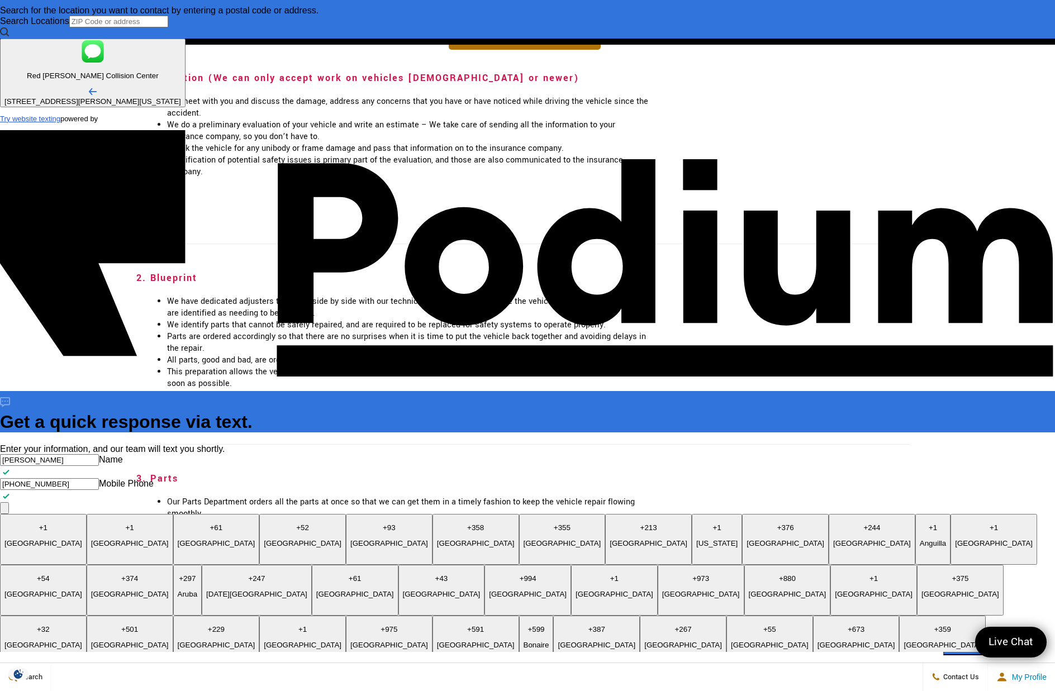
type textarea "How quickly can I get my 2021 Tesla 3 repaired? I hit a rock while turning out …"
type textarea "x"
type textarea "How quickly can I get my 2021 Tesla 3 repaired? I hit a rock while turning out …"
type textarea "x"
type textarea "How quickly can I get my 2021 Tesla 3 repaired? I hit a rock while turning out …"
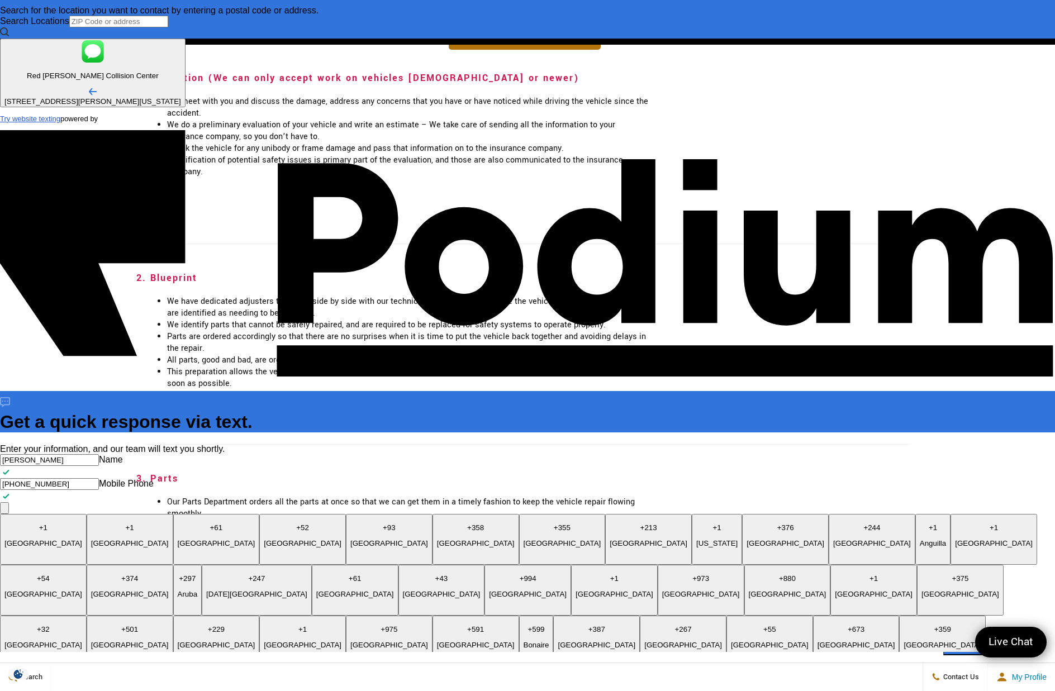
type textarea "x"
type textarea "How quickly can I get my 2021 Tesla 3 repaired? I hit a rock while turning out …"
type textarea "x"
type textarea "How quickly can I get my 2021 Tesla 3 repaired? I hit a rock while turning out …"
type textarea "x"
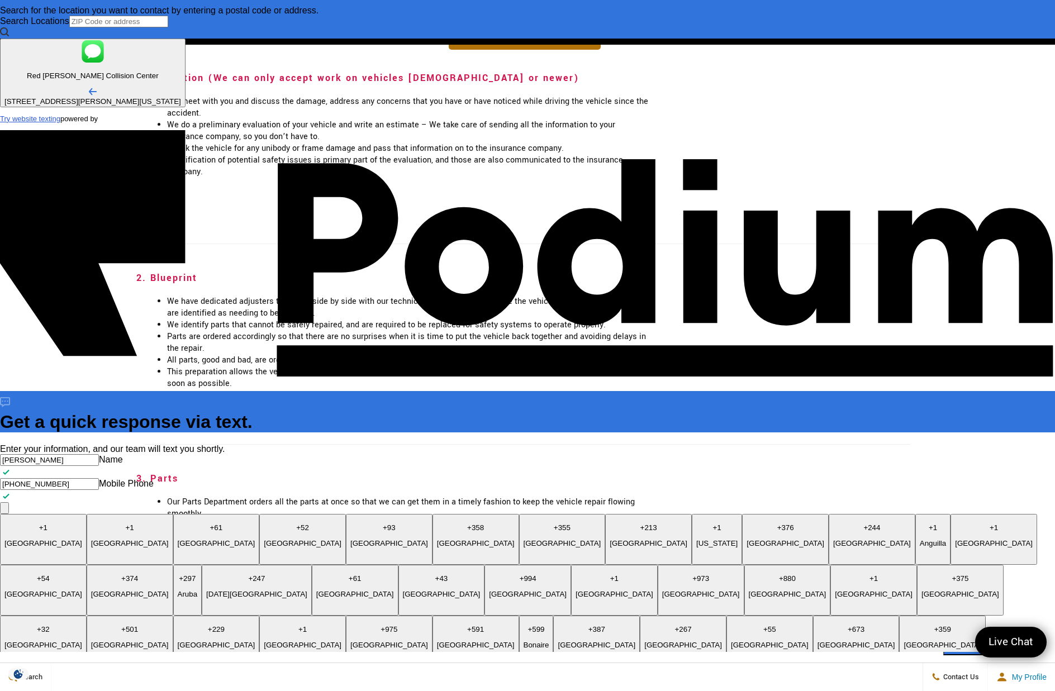
type textarea "How quickly can I get my 2021 Tesla 3 repaired? I hit a rock while turning out …"
type textarea "x"
type textarea "How quickly can I get my 2021 Tesla 3 repaired? I hit a rock while turning out …"
type textarea "x"
type textarea "How quickly can I get my 2021 Tesla 3 repaired? I hit a rock while turning out …"
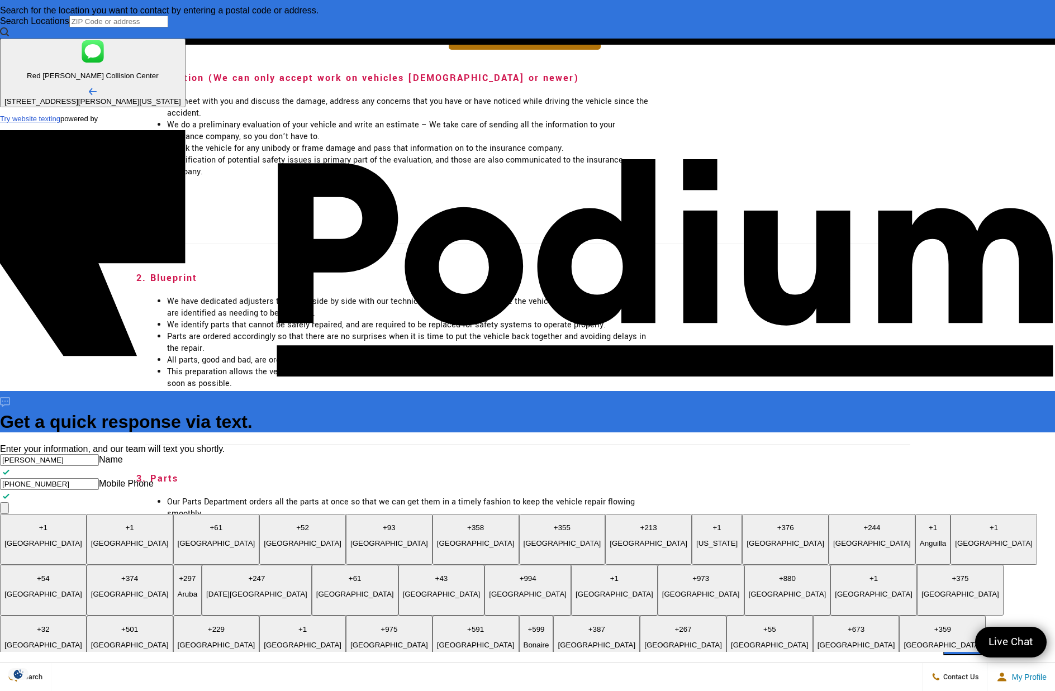
type textarea "x"
type textarea "How quickly can I get my 2021 Tesla 3 repaired? I hit a rock while turning out …"
type textarea "x"
type textarea "How quickly can I get my 2021 Tesla 3 repaired? I hit a rock while turning out …"
type textarea "x"
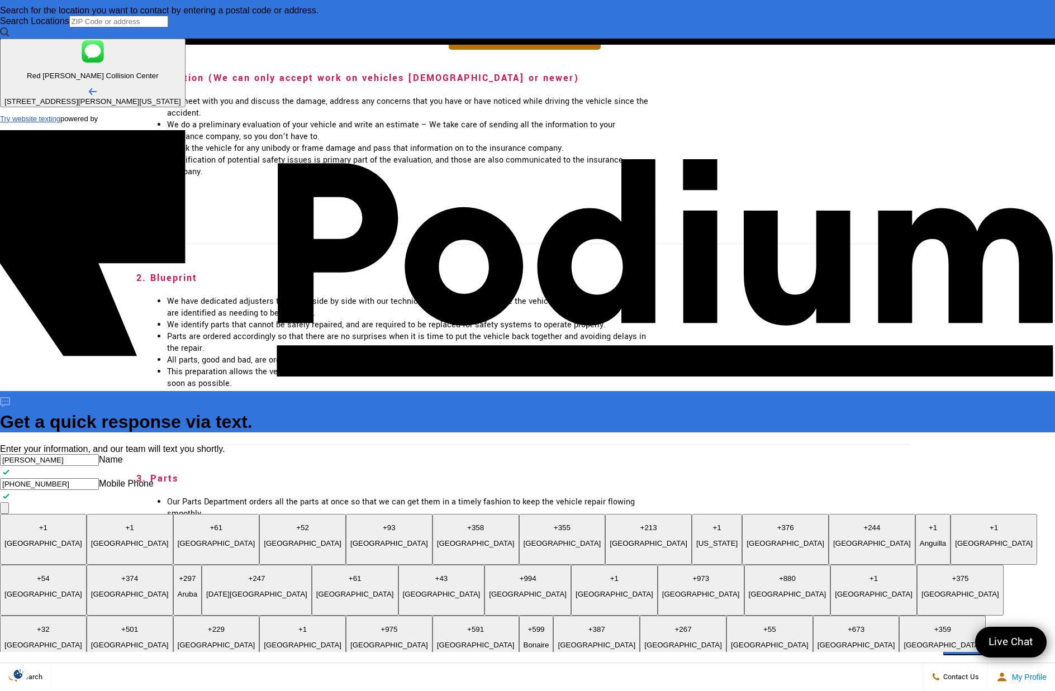
type textarea "How quickly can I get my 2021 Tesla 3 repaired? I hit a rock while turning out …"
type textarea "x"
type textarea "How quickly can I get my 2021 Tesla 3 repaired? I hit a rock while turning out …"
type textarea "x"
type textarea "How quickly can I get my 2021 Tesla 3 repaired? I hit a rock while turning out …"
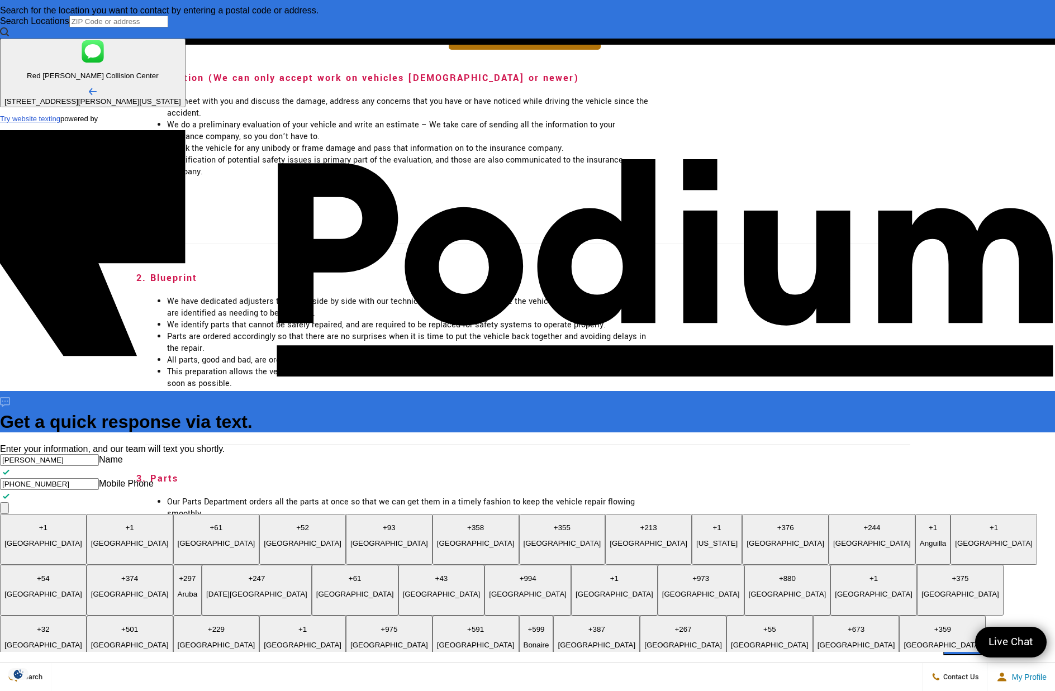
type textarea "x"
type textarea "How quickly can I get my 2021 Tesla 3 repaired? I hit a rock while turning out …"
type textarea "x"
type textarea "How quickly can I get my 2021 Tesla 3 repaired? I hit a rock while turning out …"
type textarea "x"
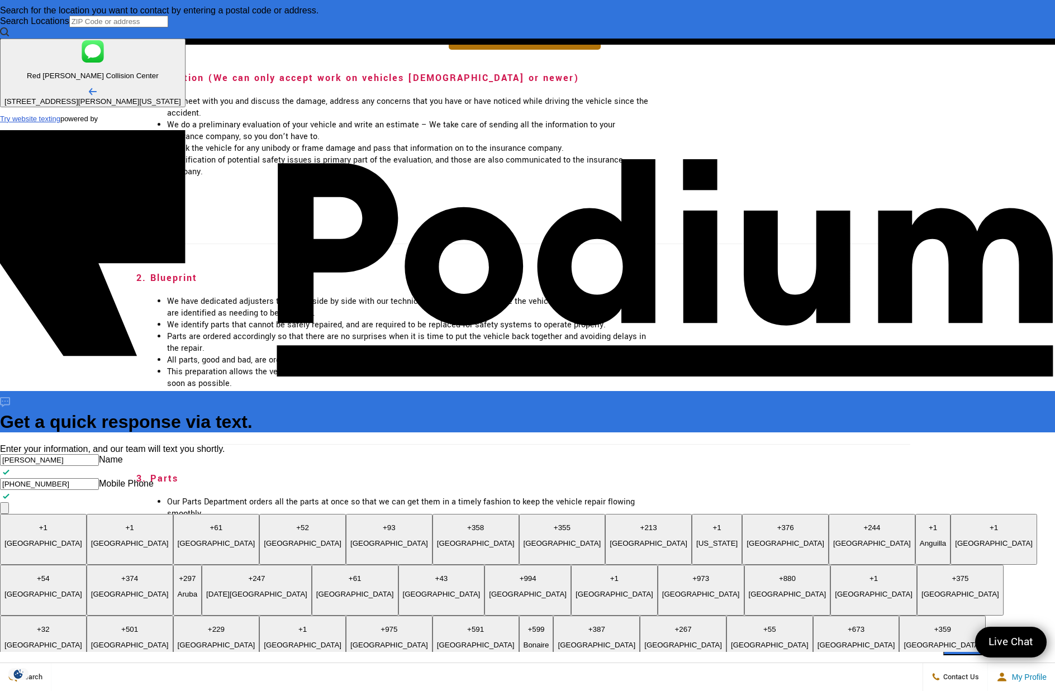
type textarea "How quickly can I get my 2021 Tesla 3 repaired? I hit a rock while turning out …"
type textarea "x"
type textarea "How quickly can I get my 2021 Tesla 3 repaired? I hit a rock while turning out …"
type textarea "x"
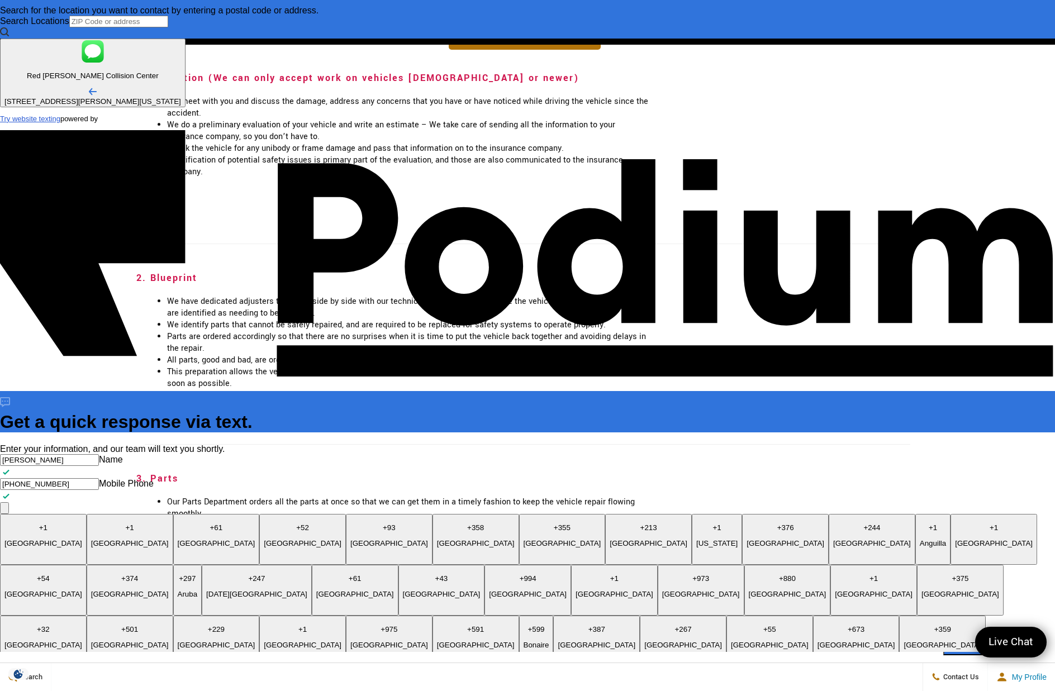
type textarea "How quickly can I get my 2021 Tesla 3 repaired? I hit a rock while turning out …"
type textarea "x"
type textarea "How quickly can I get my 2021 Tesla 3 repaired? I hit a rock while turning out …"
type textarea "x"
type textarea "How quickly can I get my 2021 Tesla 3 repaired? I hit a rock while turning out …"
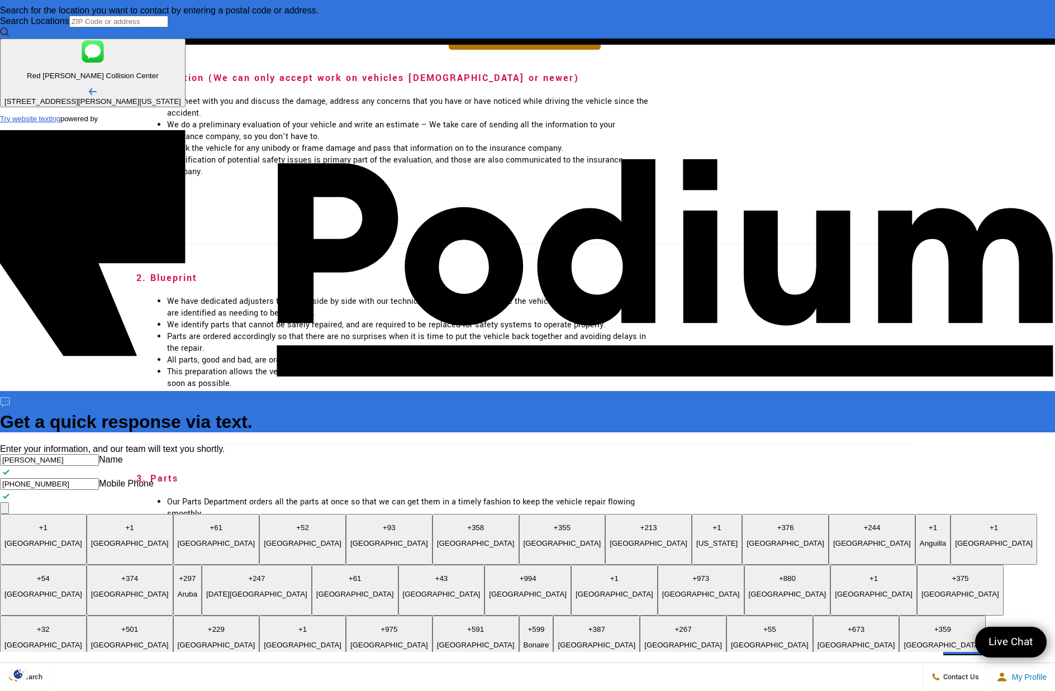
type textarea "x"
type textarea "How quickly can I get my 2021 Tesla 3 repaired? I hit a rock while turning out …"
type textarea "x"
type textarea "How quickly can I get my 2021 Tesla 3 repaired? I hit a rock while turning out …"
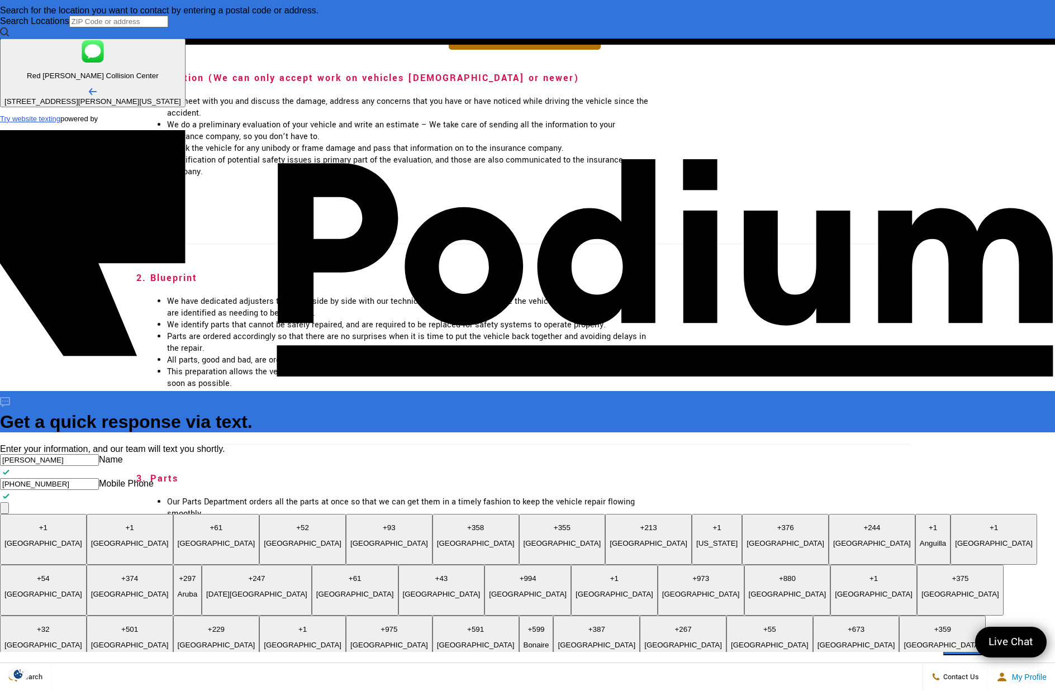
type textarea "x"
type textarea "How quickly can I get my 2021 Tesla 3 repaired? I hit a rock while turning out …"
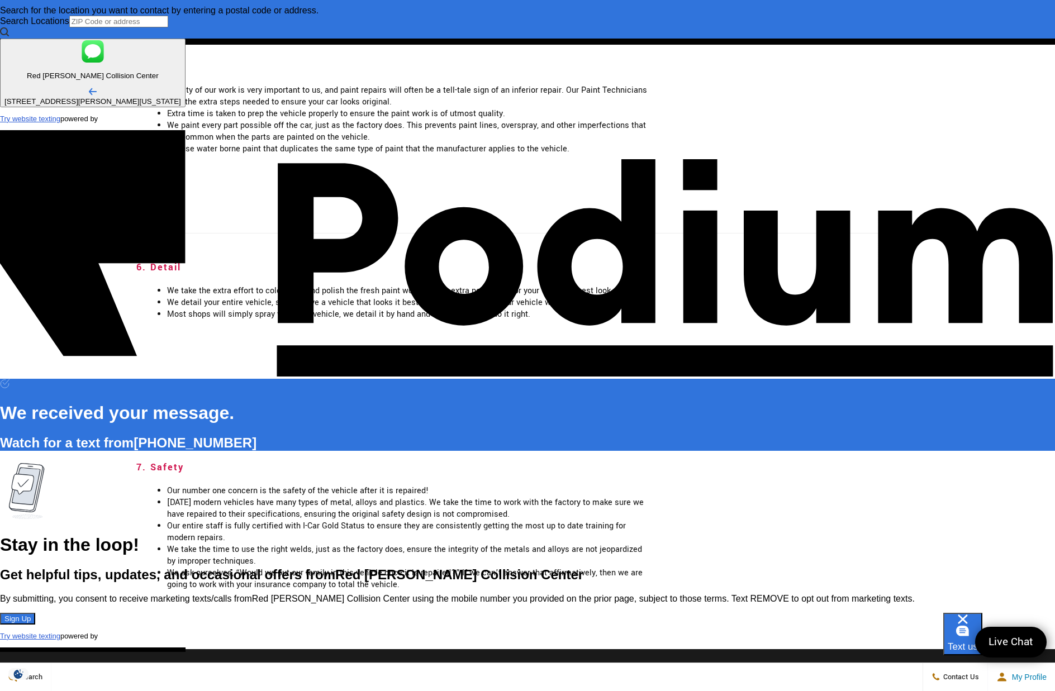
scroll to position [1978, 0]
